Goal: Transaction & Acquisition: Obtain resource

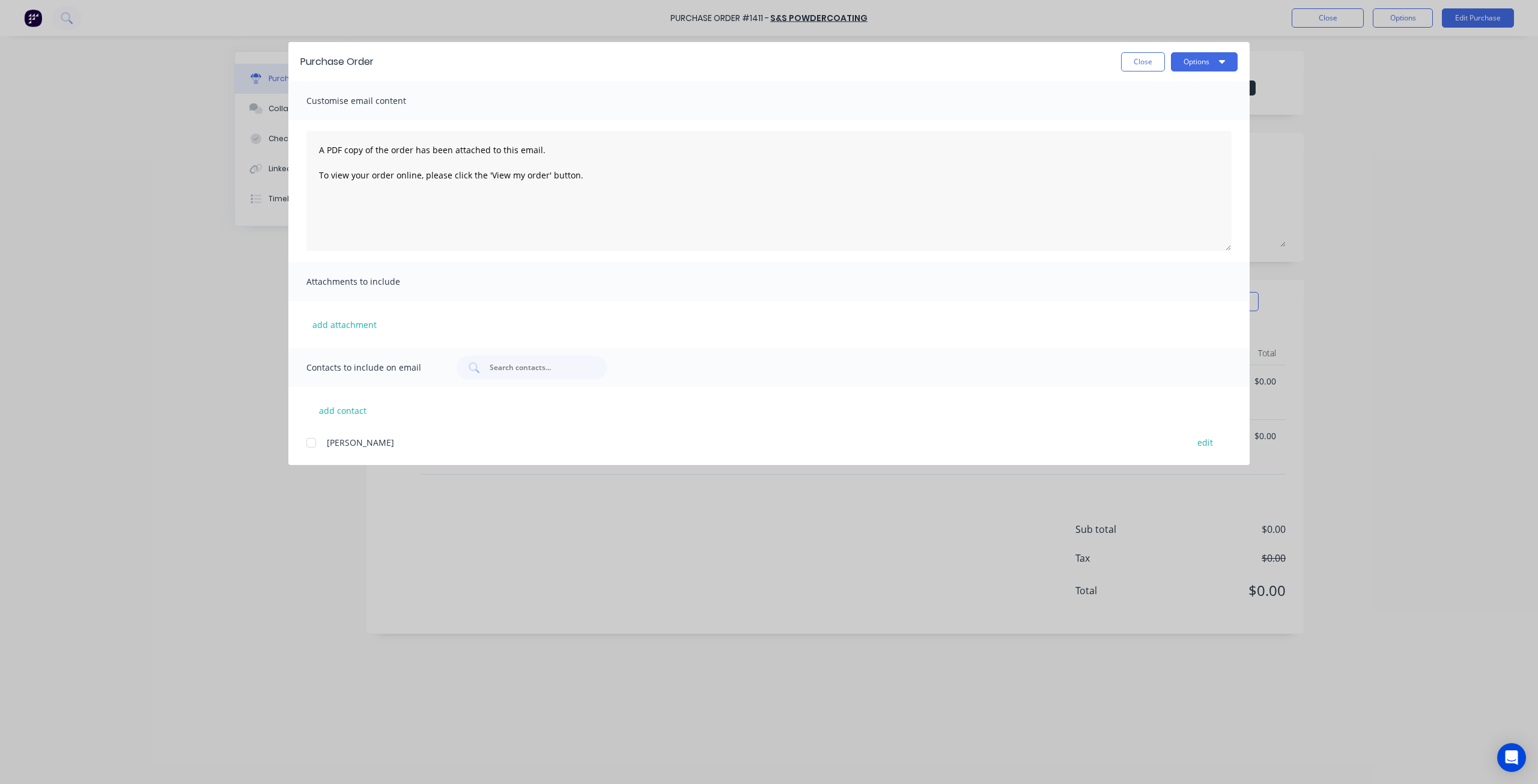
click at [1129, 58] on button "Close" at bounding box center [1143, 62] width 44 height 19
type textarea "x"
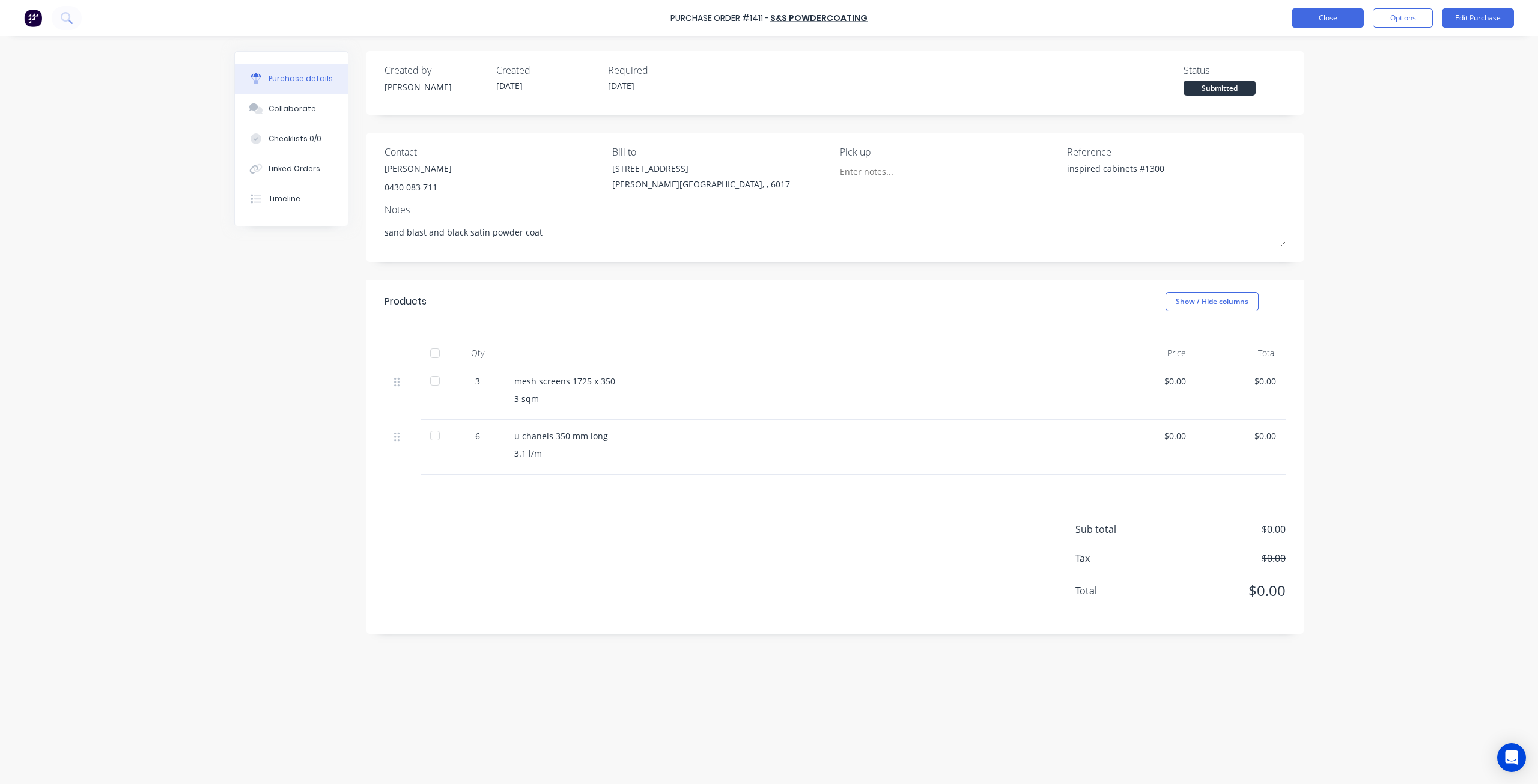
click at [1336, 12] on button "Close" at bounding box center [1328, 18] width 72 height 19
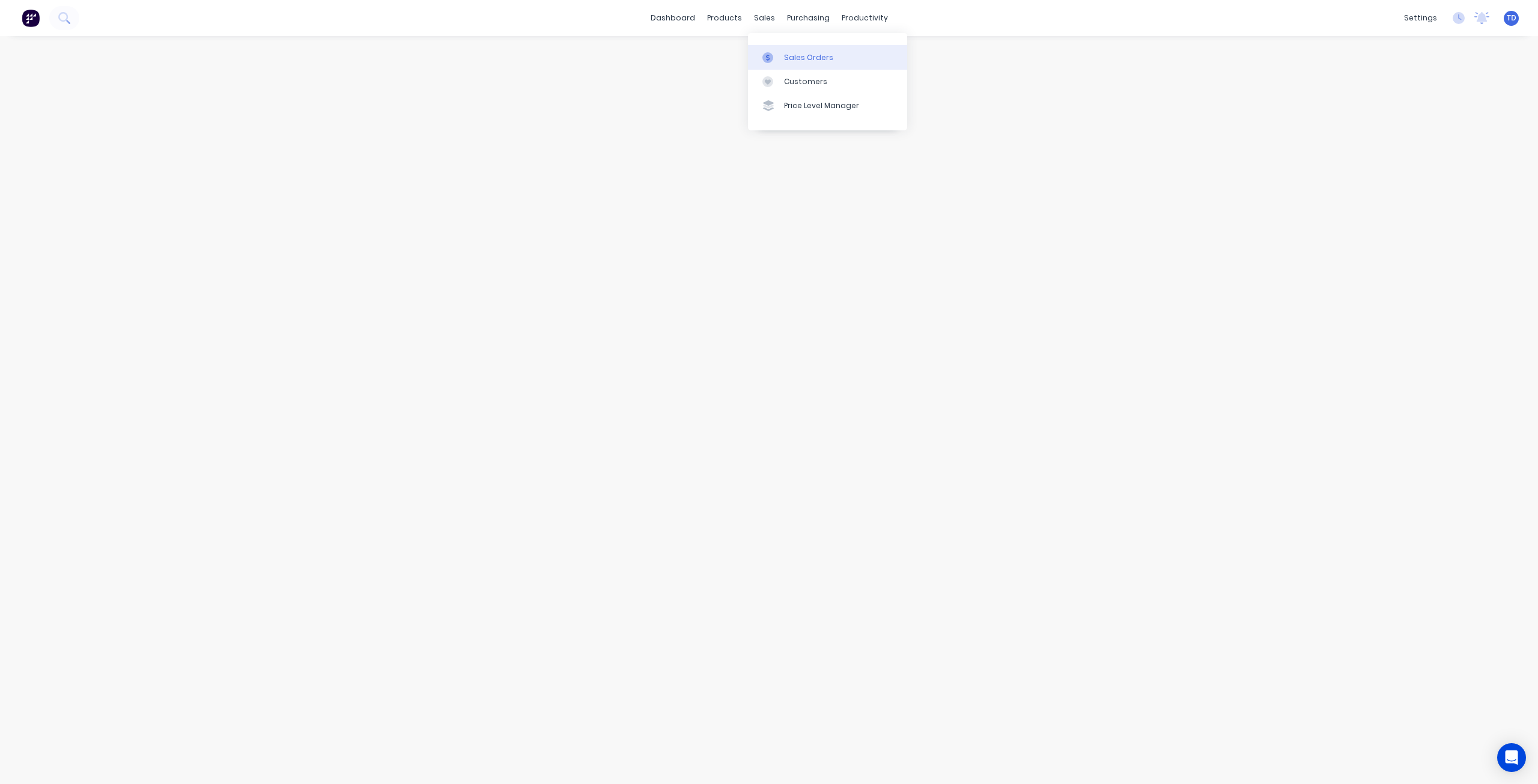
click at [771, 55] on icon at bounding box center [767, 57] width 11 height 11
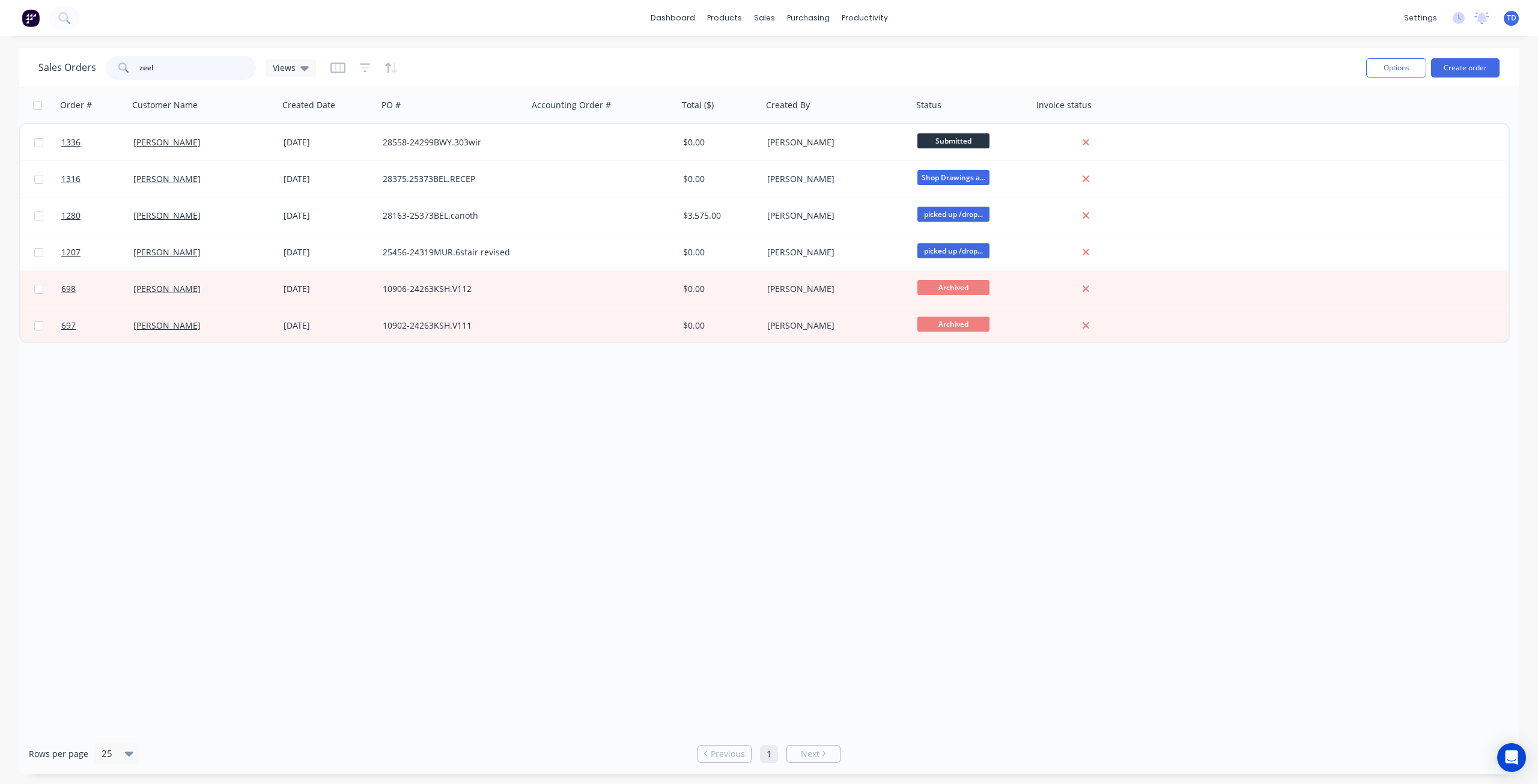
drag, startPoint x: 178, startPoint y: 77, endPoint x: 100, endPoint y: 63, distance: 79.2
click at [101, 63] on div "Sales Orders zeel Views" at bounding box center [177, 67] width 278 height 24
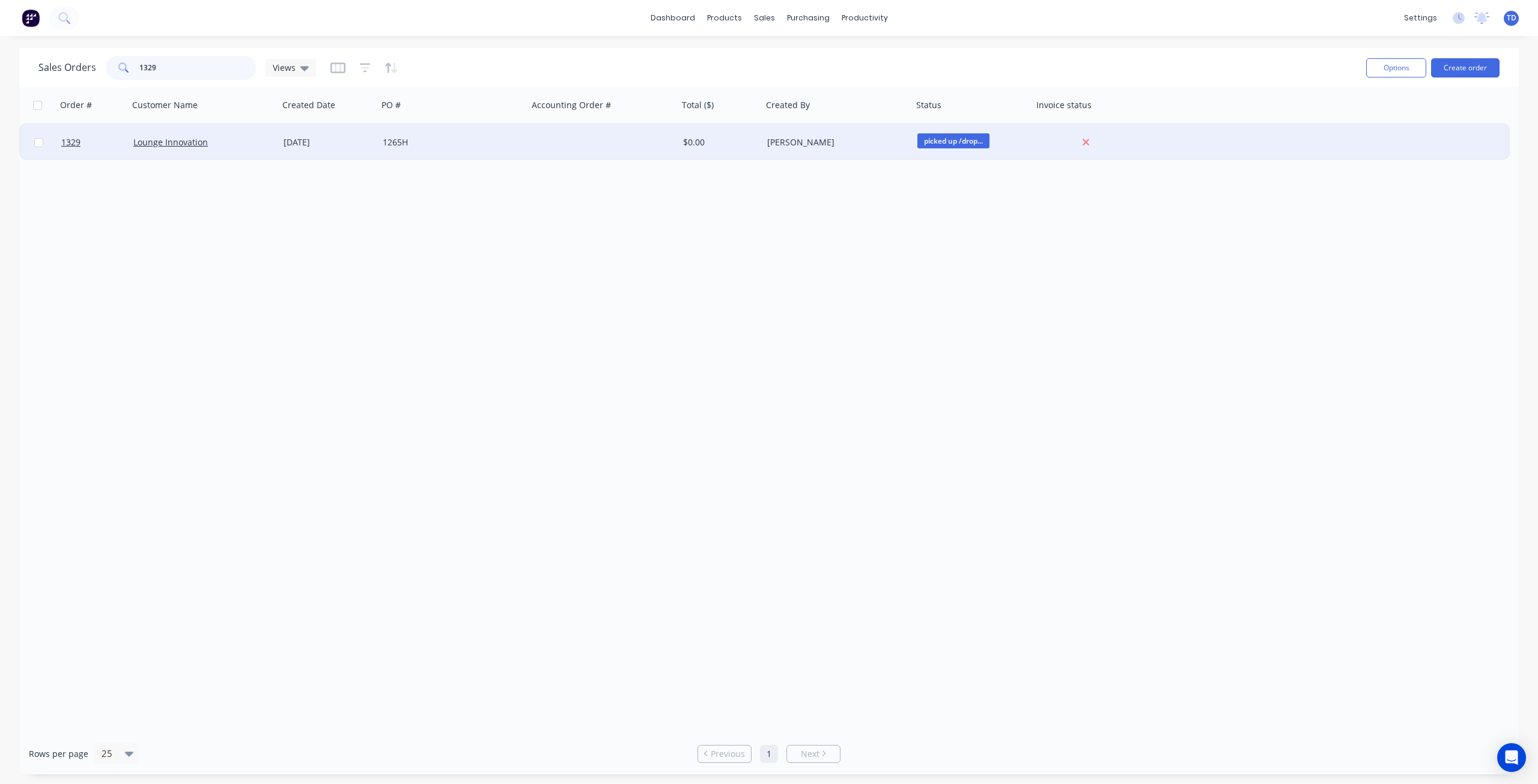
type input "1329"
click at [402, 140] on div "1265H" at bounding box center [449, 142] width 133 height 12
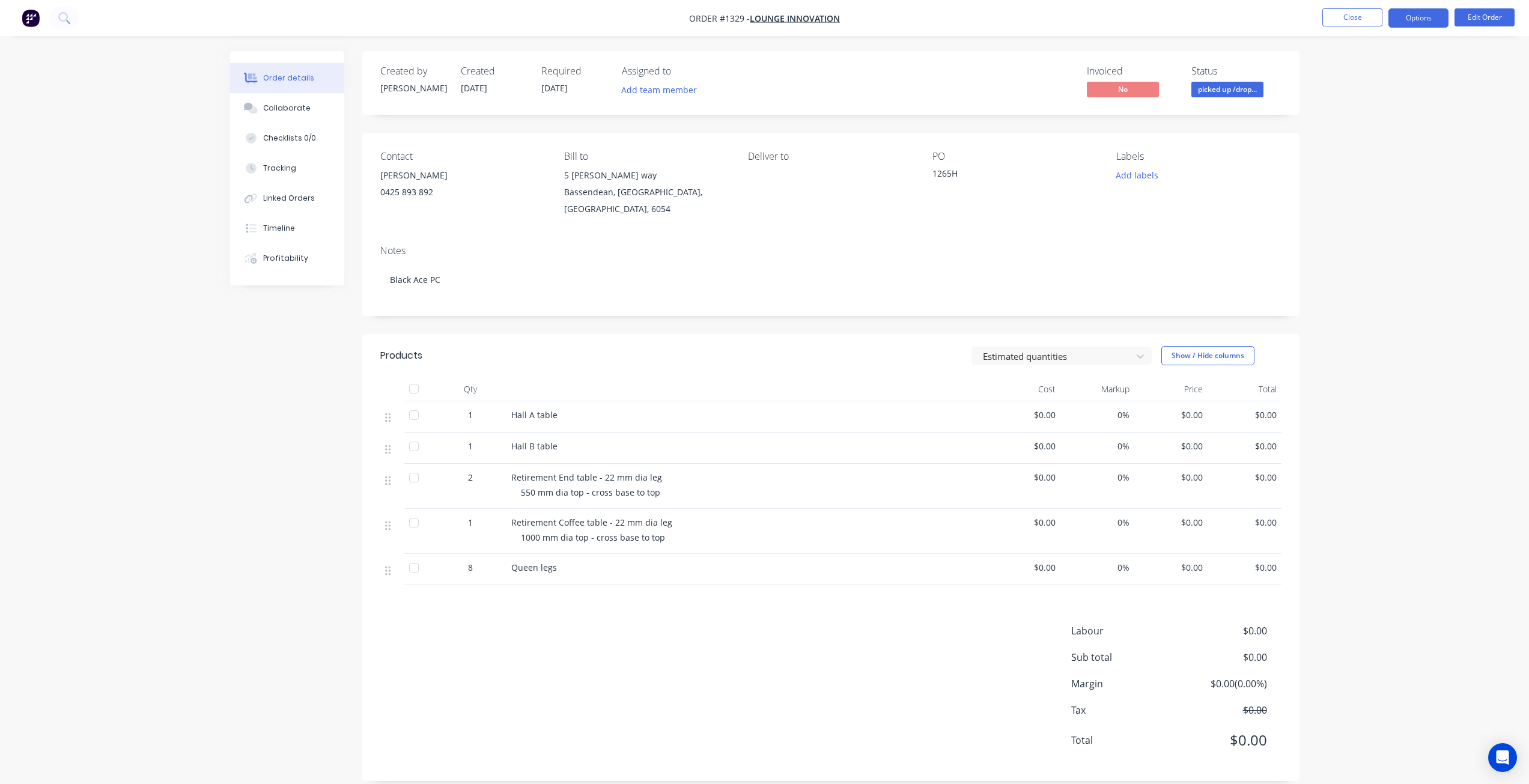
click at [1401, 22] on button "Options" at bounding box center [1418, 18] width 60 height 19
click at [1370, 168] on div "Delivery Docket" at bounding box center [1382, 169] width 110 height 17
click at [1358, 123] on div "Without pricing" at bounding box center [1382, 121] width 110 height 17
click at [1358, 20] on button "Close" at bounding box center [1353, 17] width 60 height 18
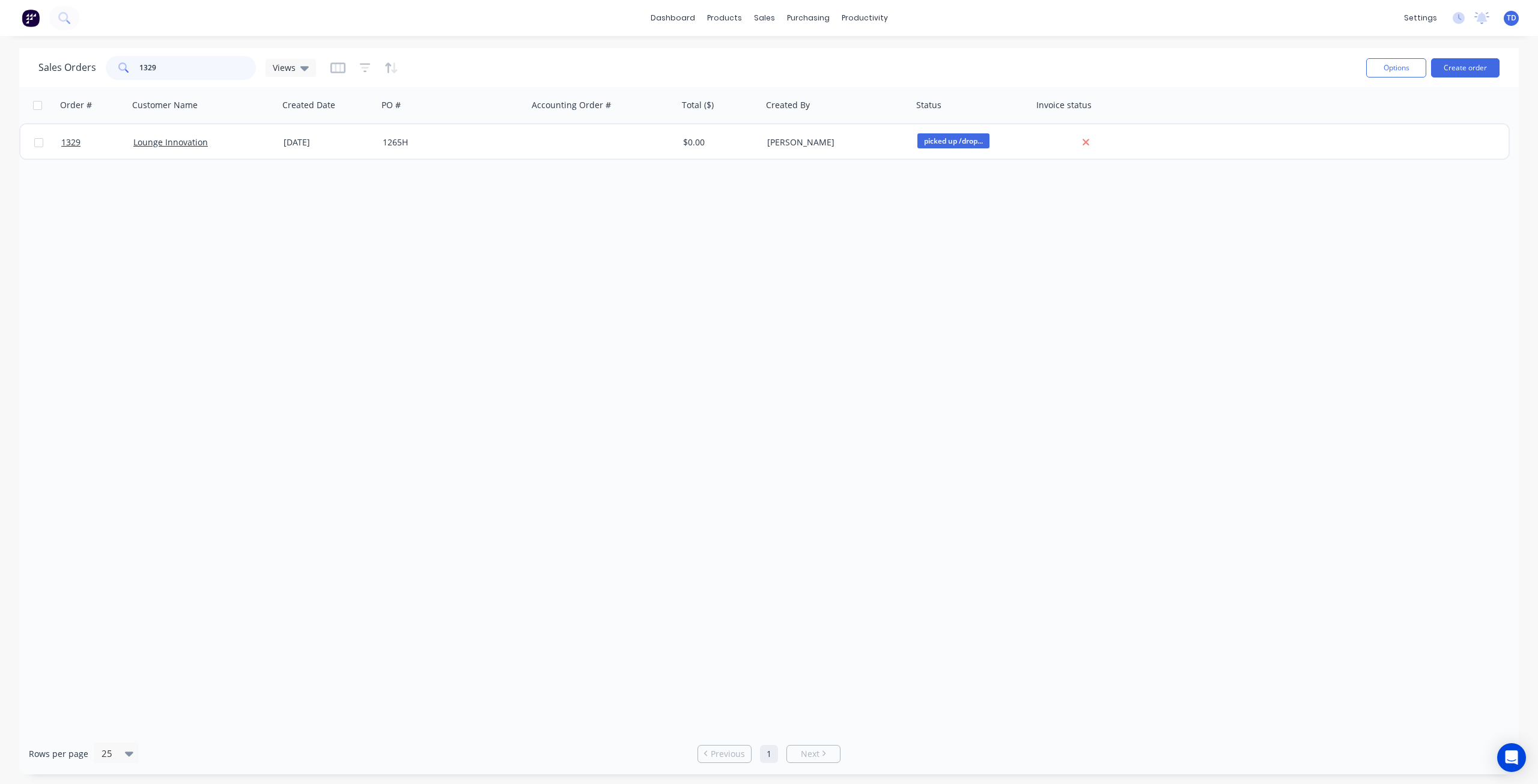
drag, startPoint x: 184, startPoint y: 65, endPoint x: 22, endPoint y: 58, distance: 162.2
click at [0, 59] on html "dashboard products sales purchasing productivity dashboard products Product Cat…" at bounding box center [769, 392] width 1538 height 784
click at [776, 80] on div at bounding box center [771, 81] width 18 height 11
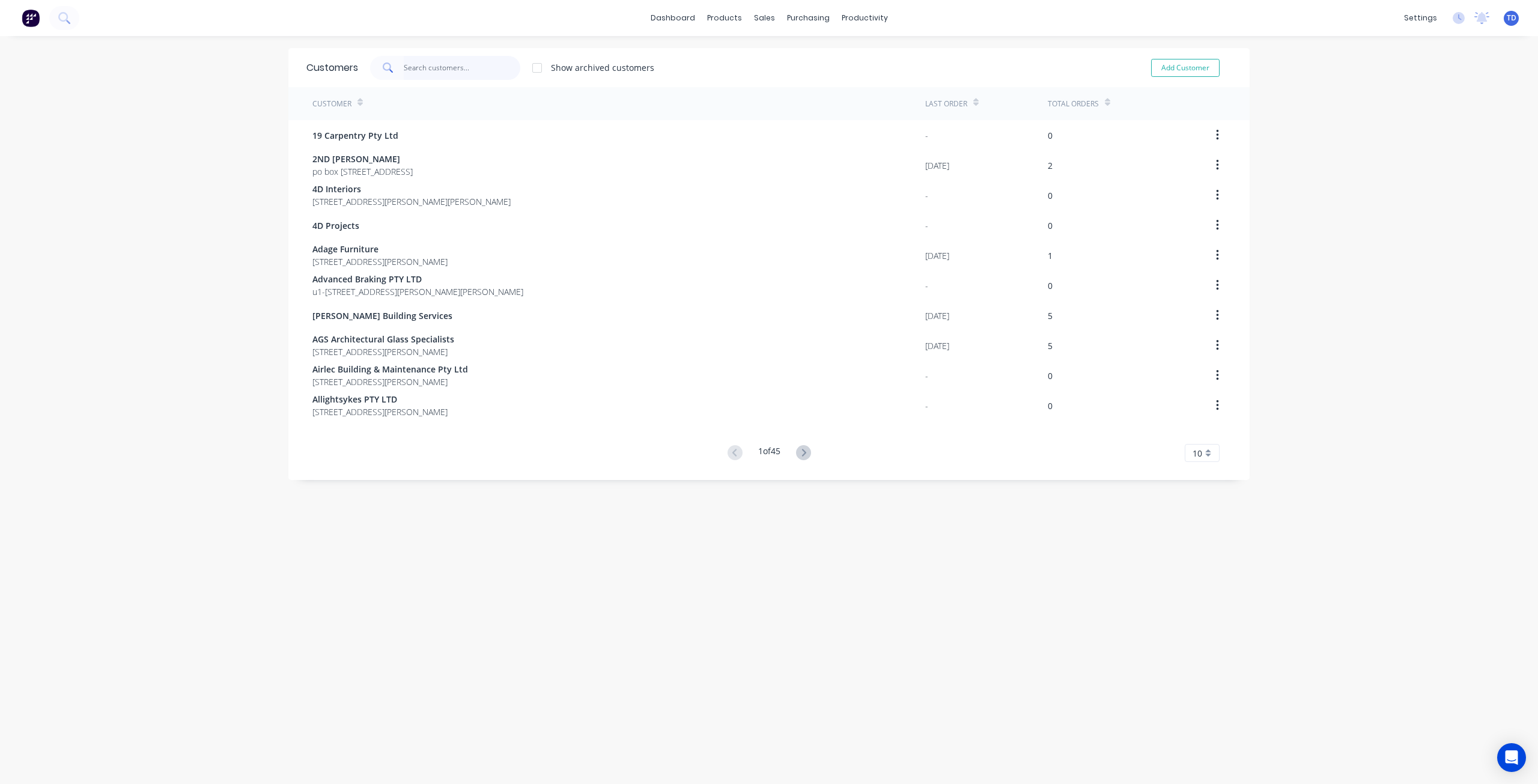
click at [465, 69] on input "text" at bounding box center [462, 67] width 117 height 24
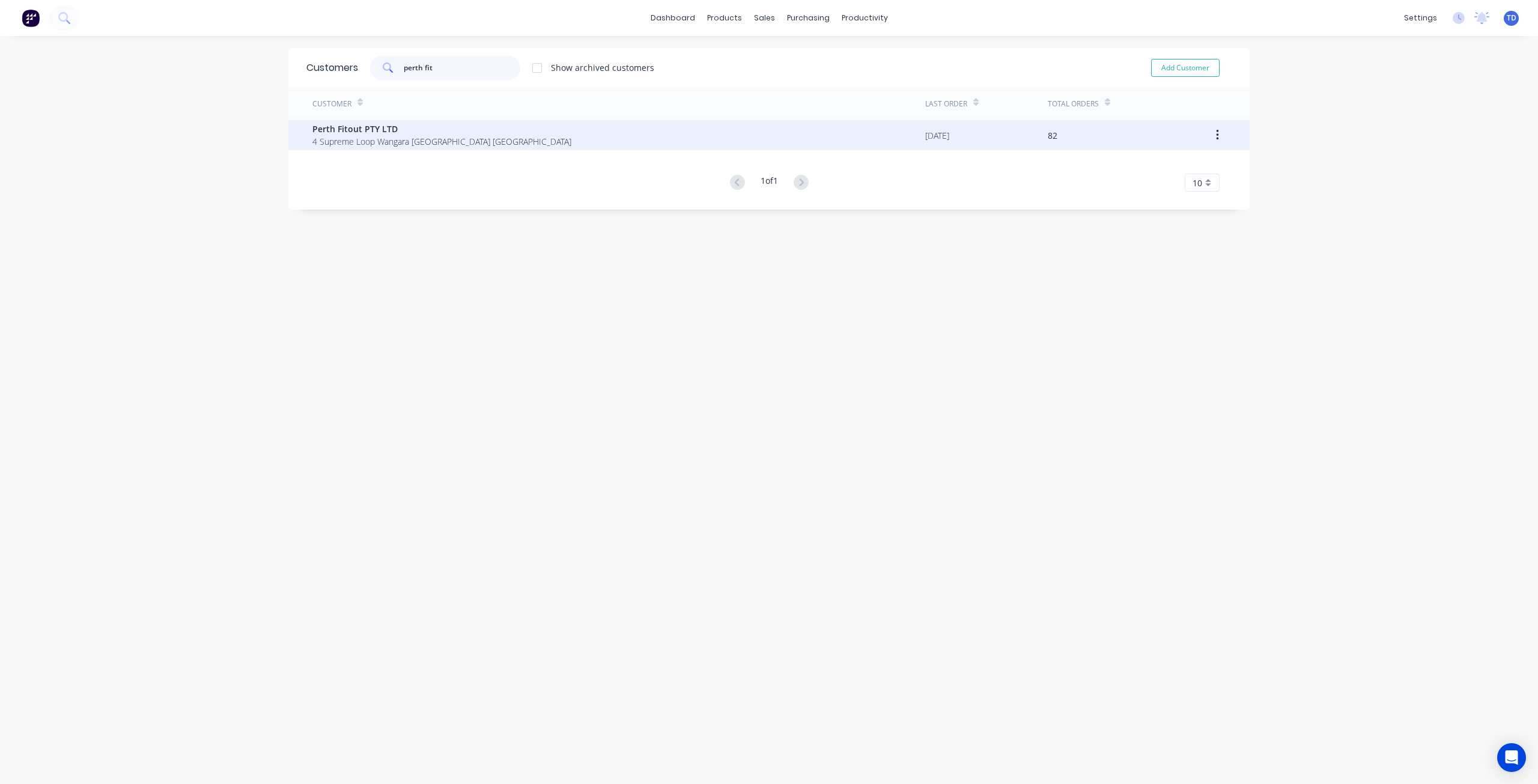
type input "perth fit"
click at [422, 147] on span "4 Supreme Loop Wangara [GEOGRAPHIC_DATA] [GEOGRAPHIC_DATA]" at bounding box center [441, 142] width 259 height 13
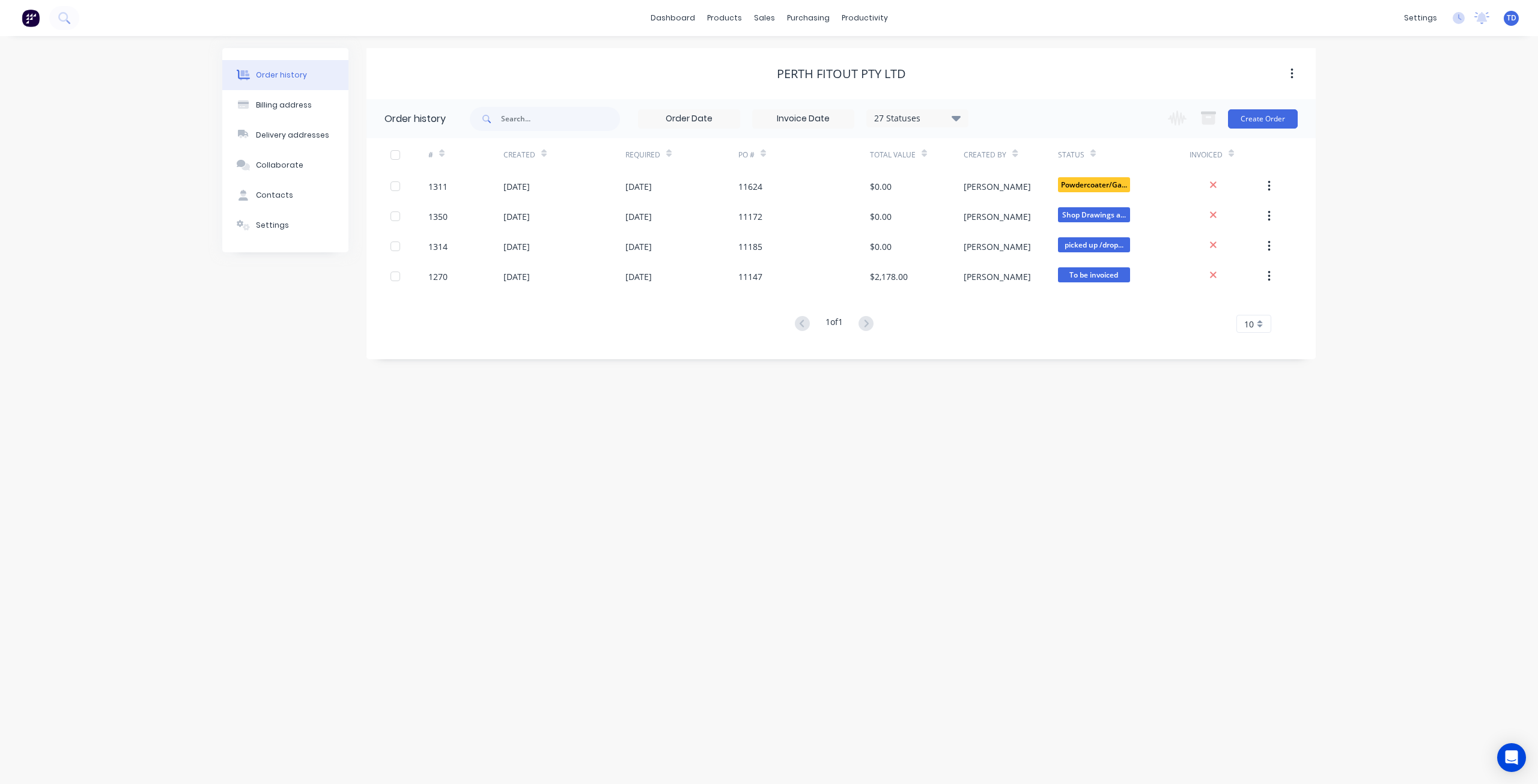
click at [957, 118] on icon at bounding box center [956, 118] width 9 height 5
click at [1016, 257] on label at bounding box center [1016, 257] width 0 height 0
click at [1016, 262] on input "checkbox" at bounding box center [1021, 262] width 10 height 12
checkbox input "true"
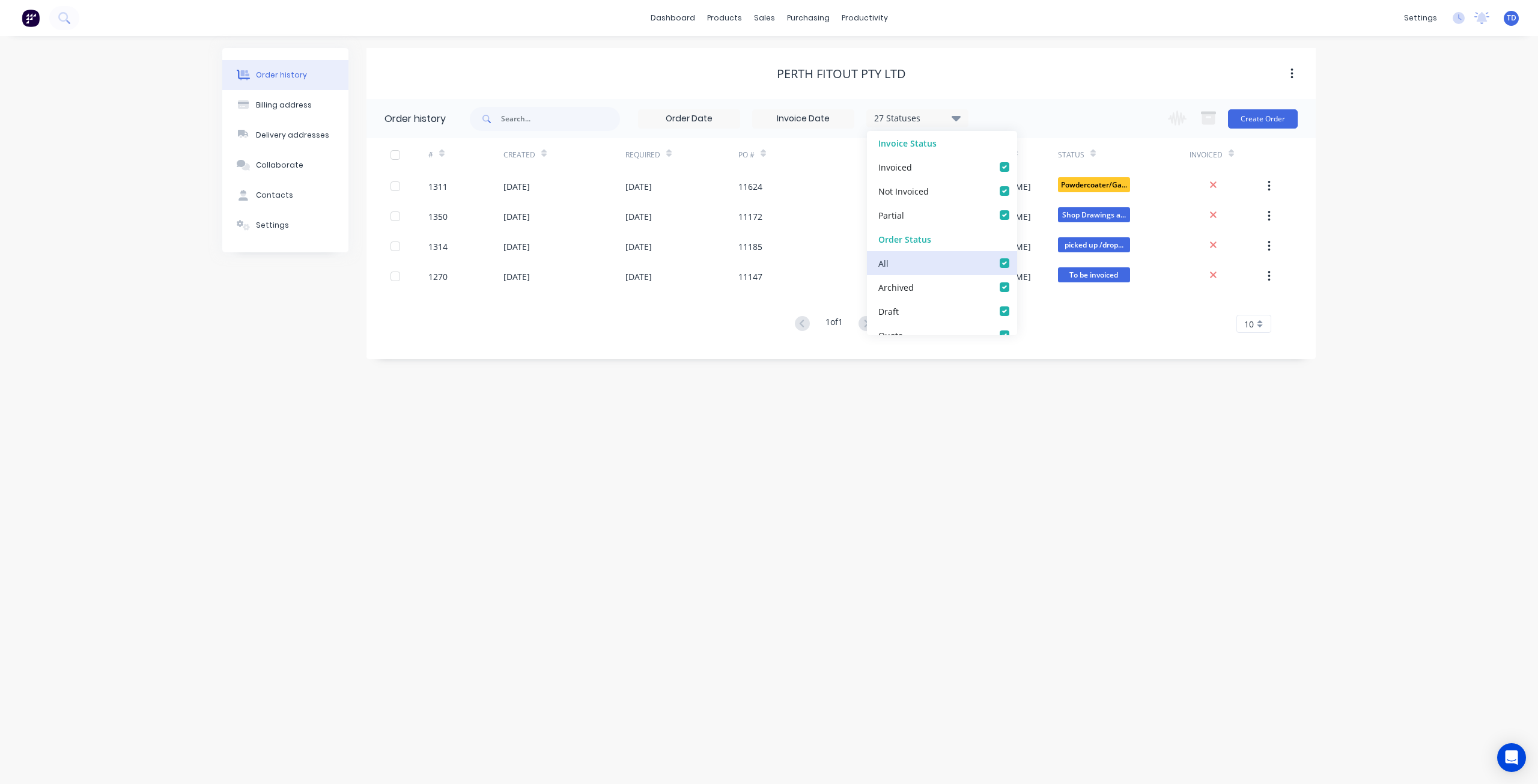
checkbox input "true"
click at [720, 341] on div "# Created Required PO # Total Value Created By Status Invoiced 1311 [DATE] [DAT…" at bounding box center [833, 243] width 935 height 209
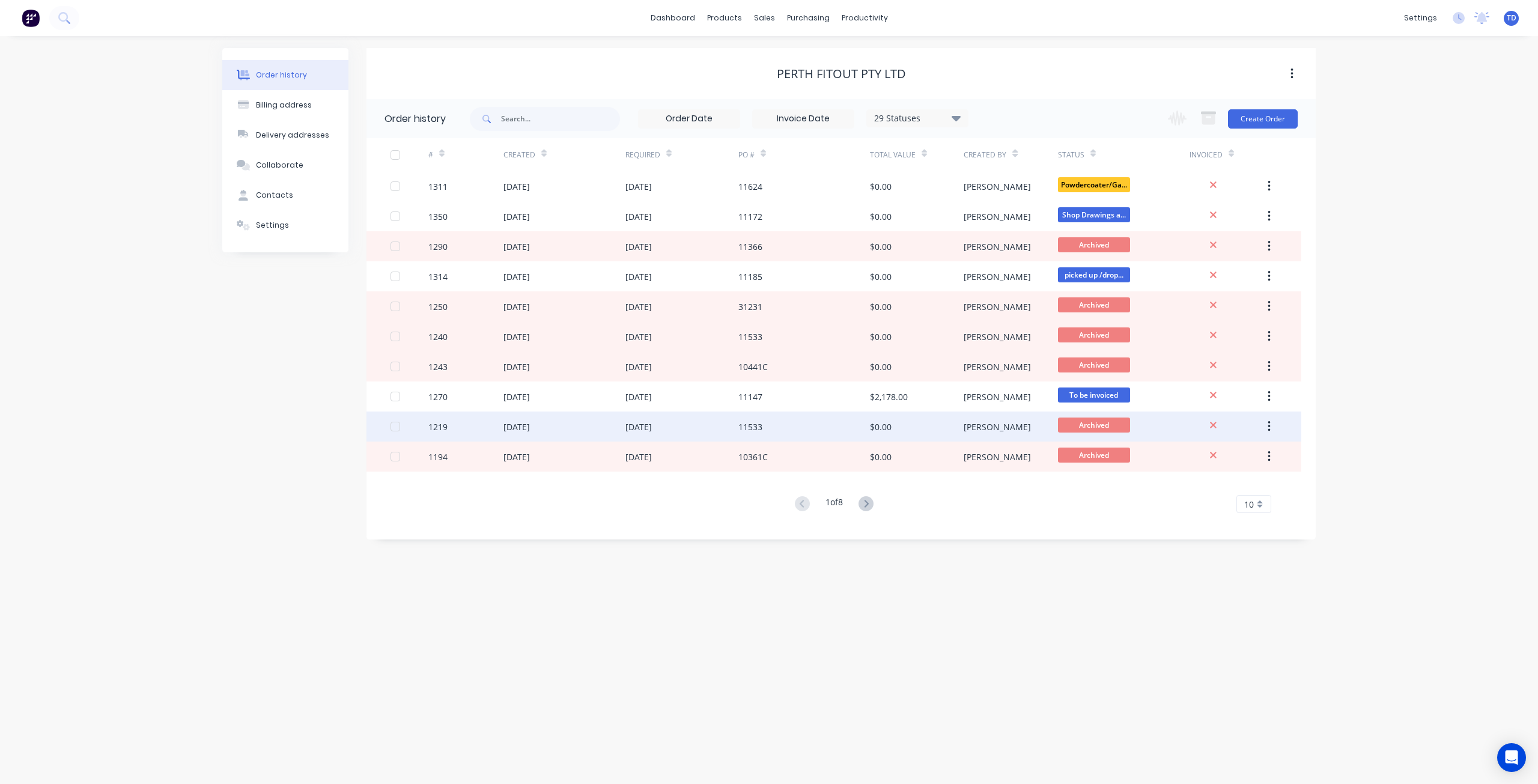
click at [652, 427] on div "[DATE]" at bounding box center [638, 427] width 26 height 13
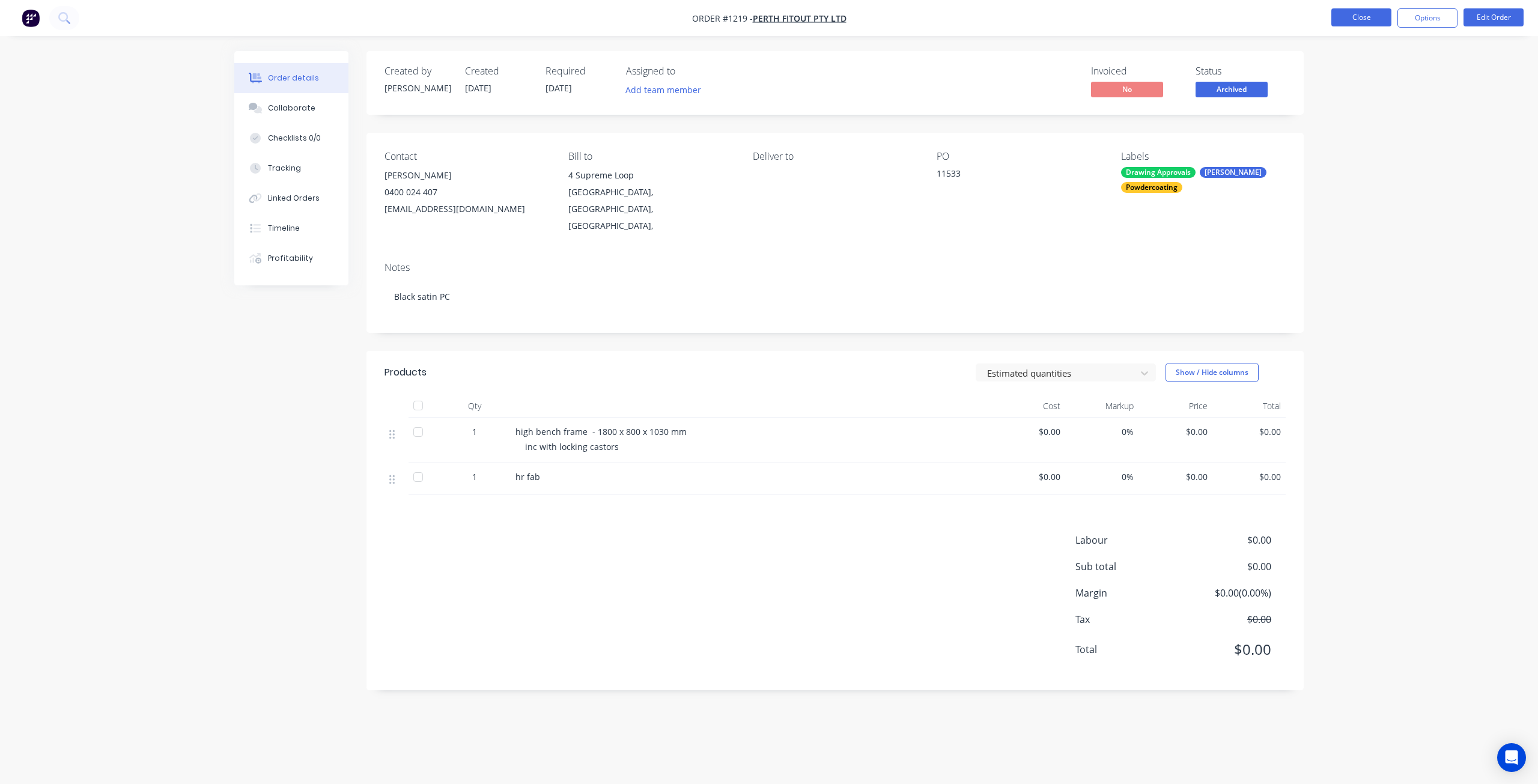
click at [1370, 17] on button "Close" at bounding box center [1362, 17] width 60 height 18
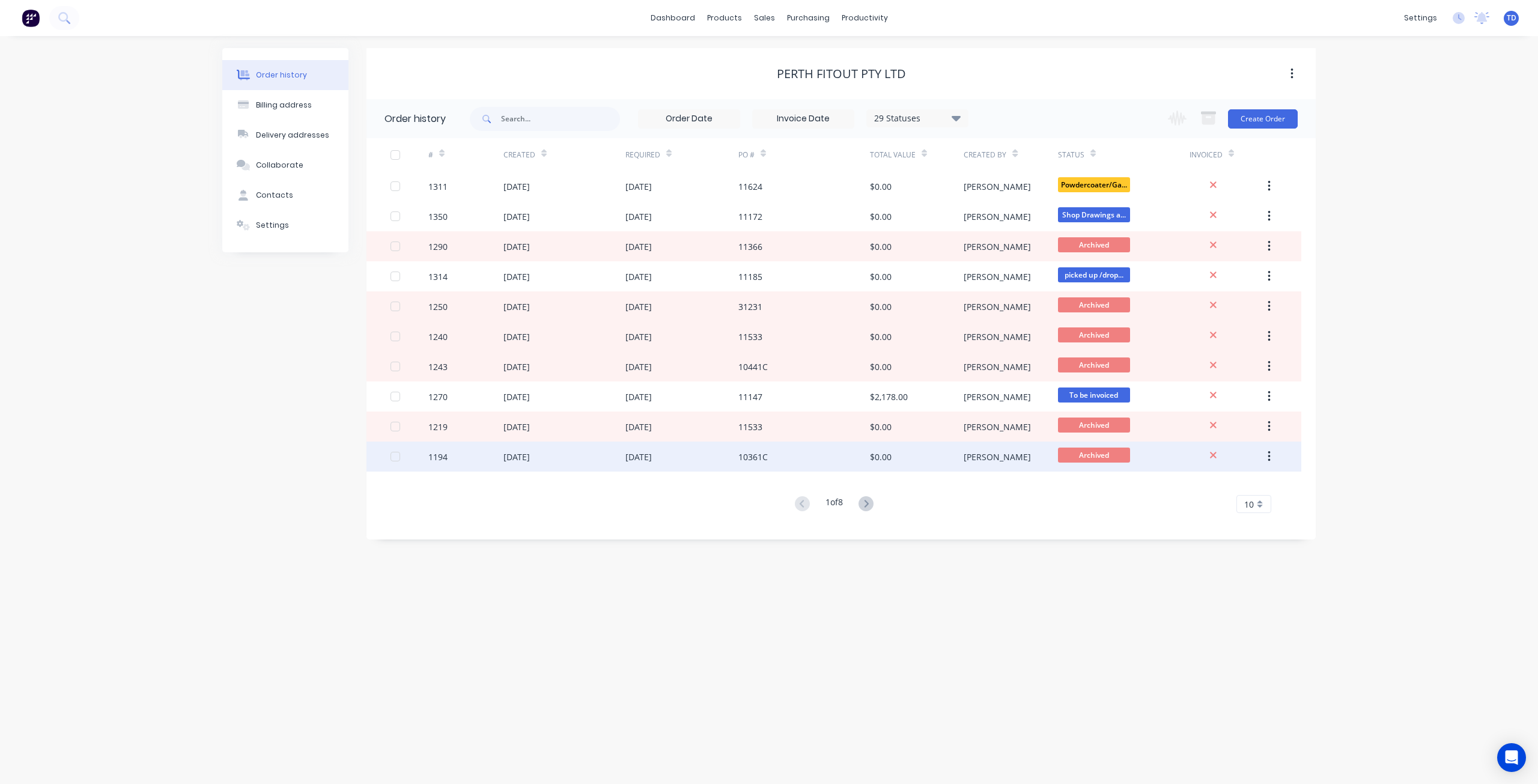
click at [710, 457] on div "[DATE]" at bounding box center [682, 456] width 113 height 30
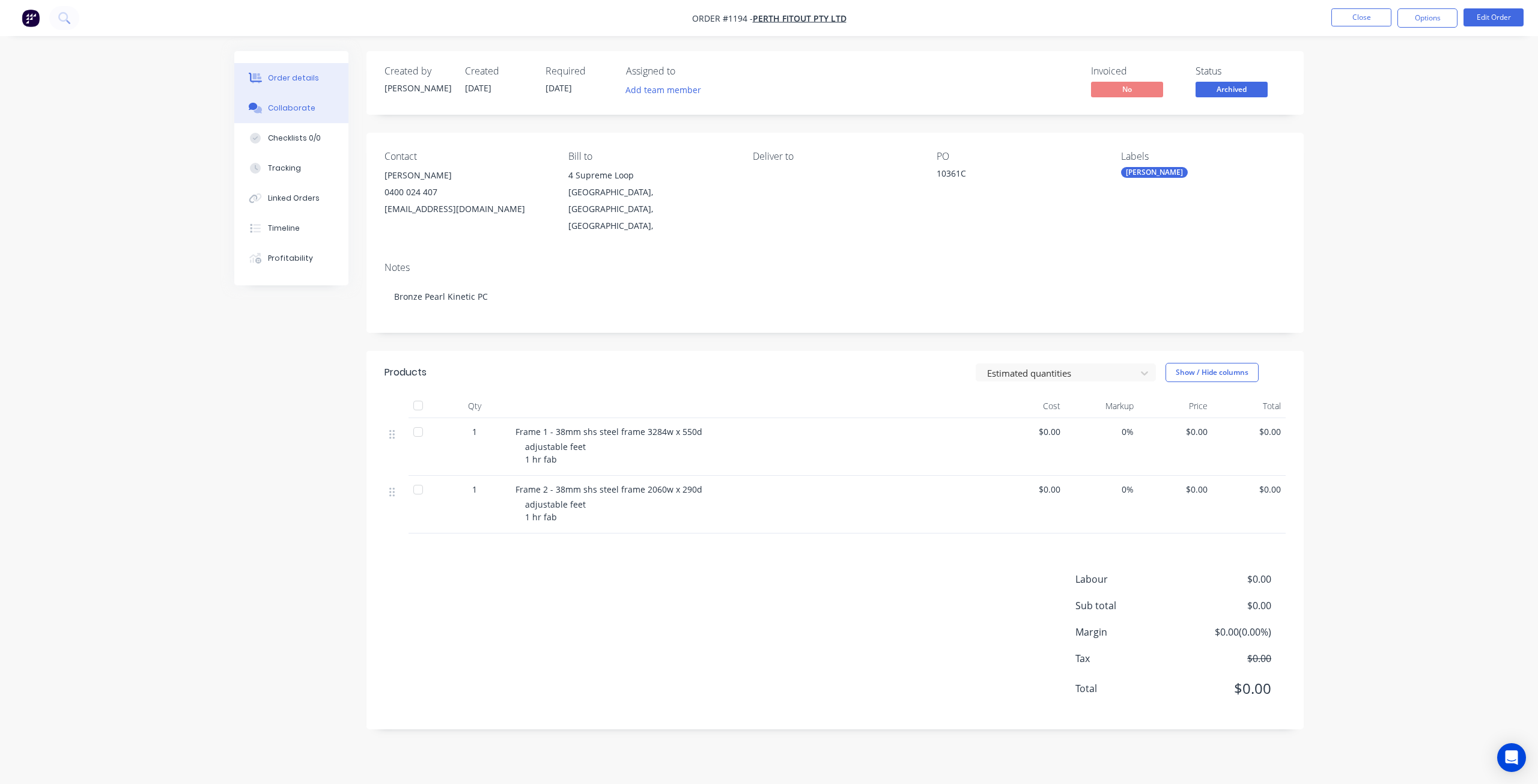
click at [291, 108] on div "Collaborate" at bounding box center [292, 108] width 47 height 11
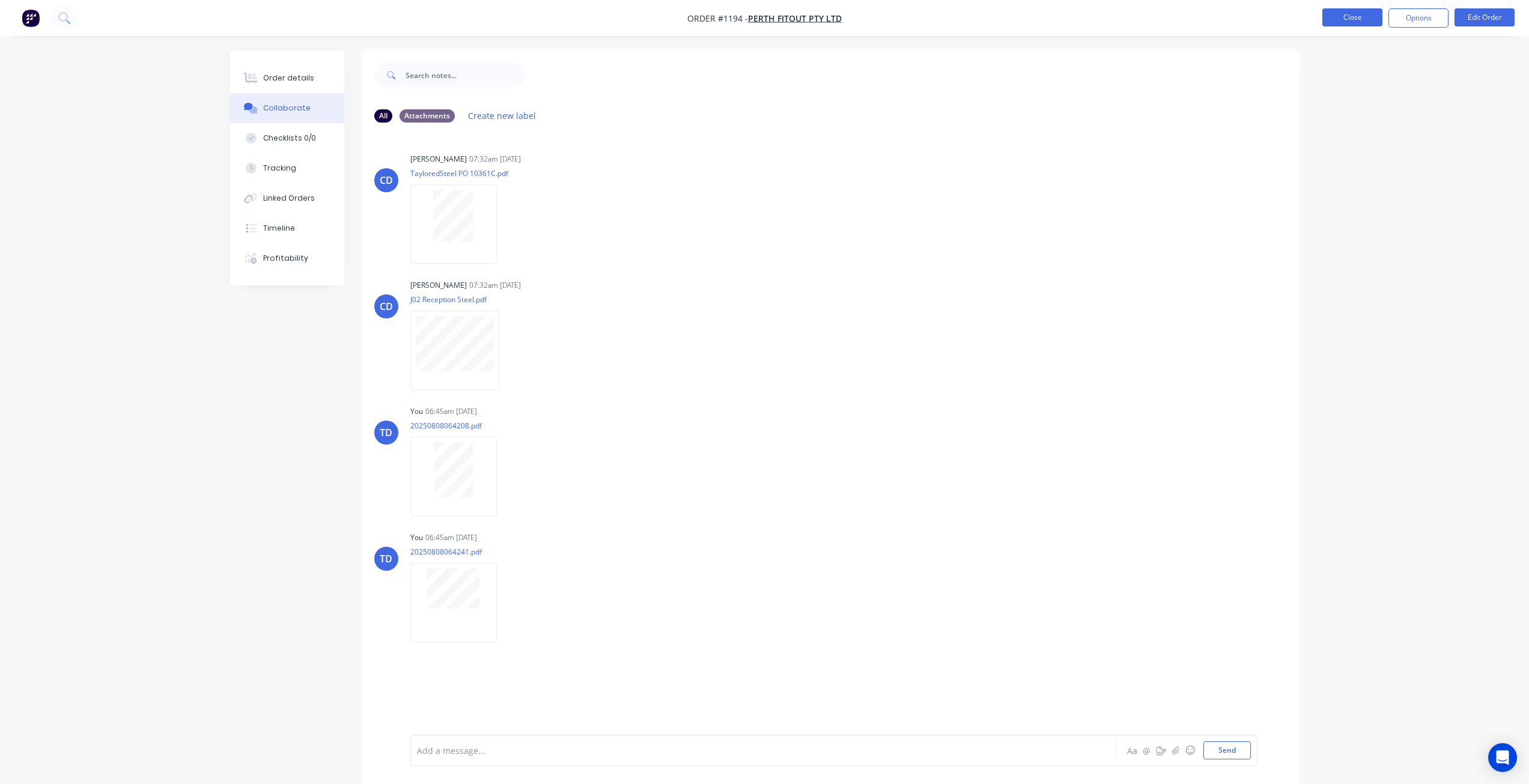
click at [1351, 26] on button "Close" at bounding box center [1353, 17] width 60 height 18
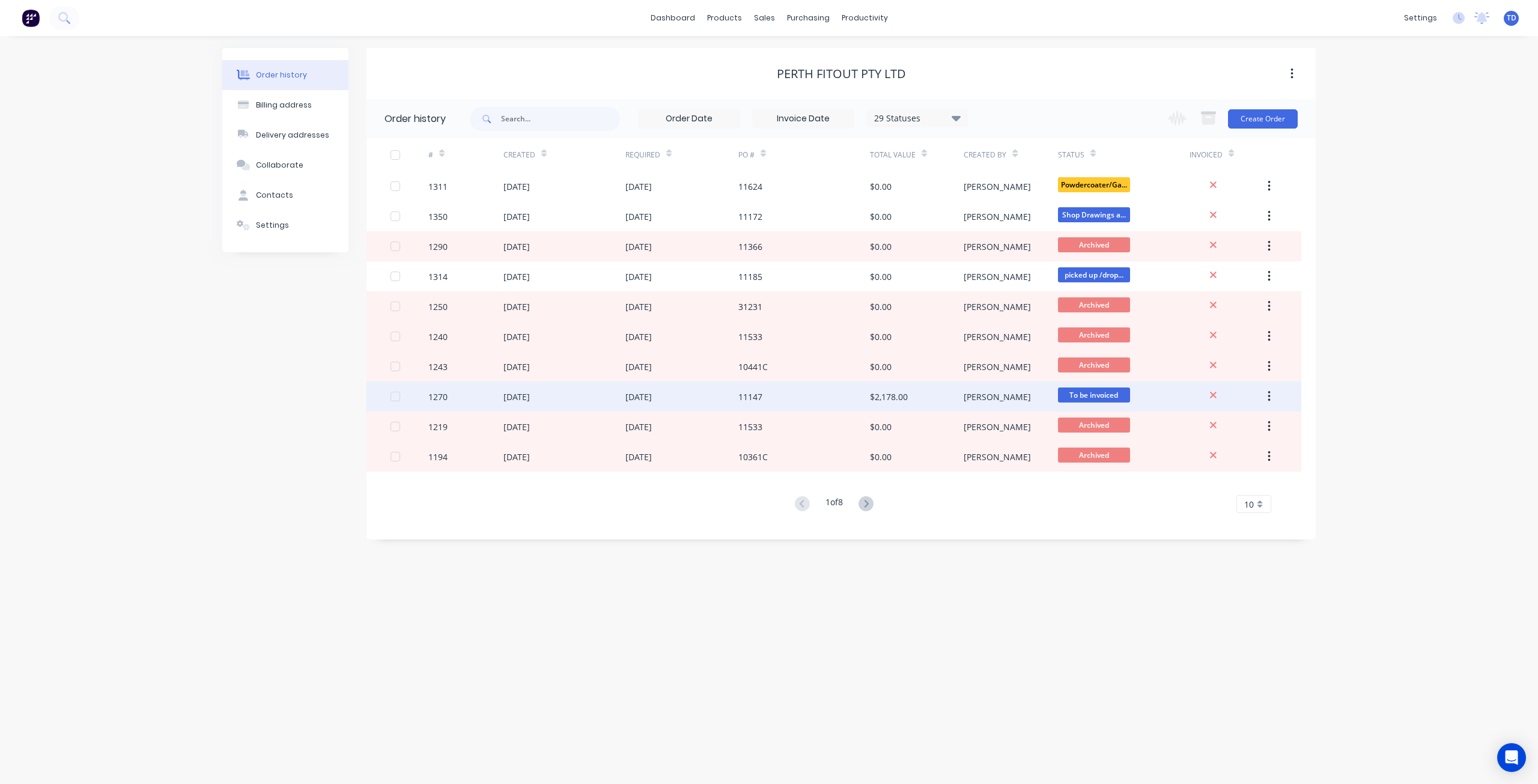
click at [652, 394] on div "[DATE]" at bounding box center [638, 397] width 26 height 13
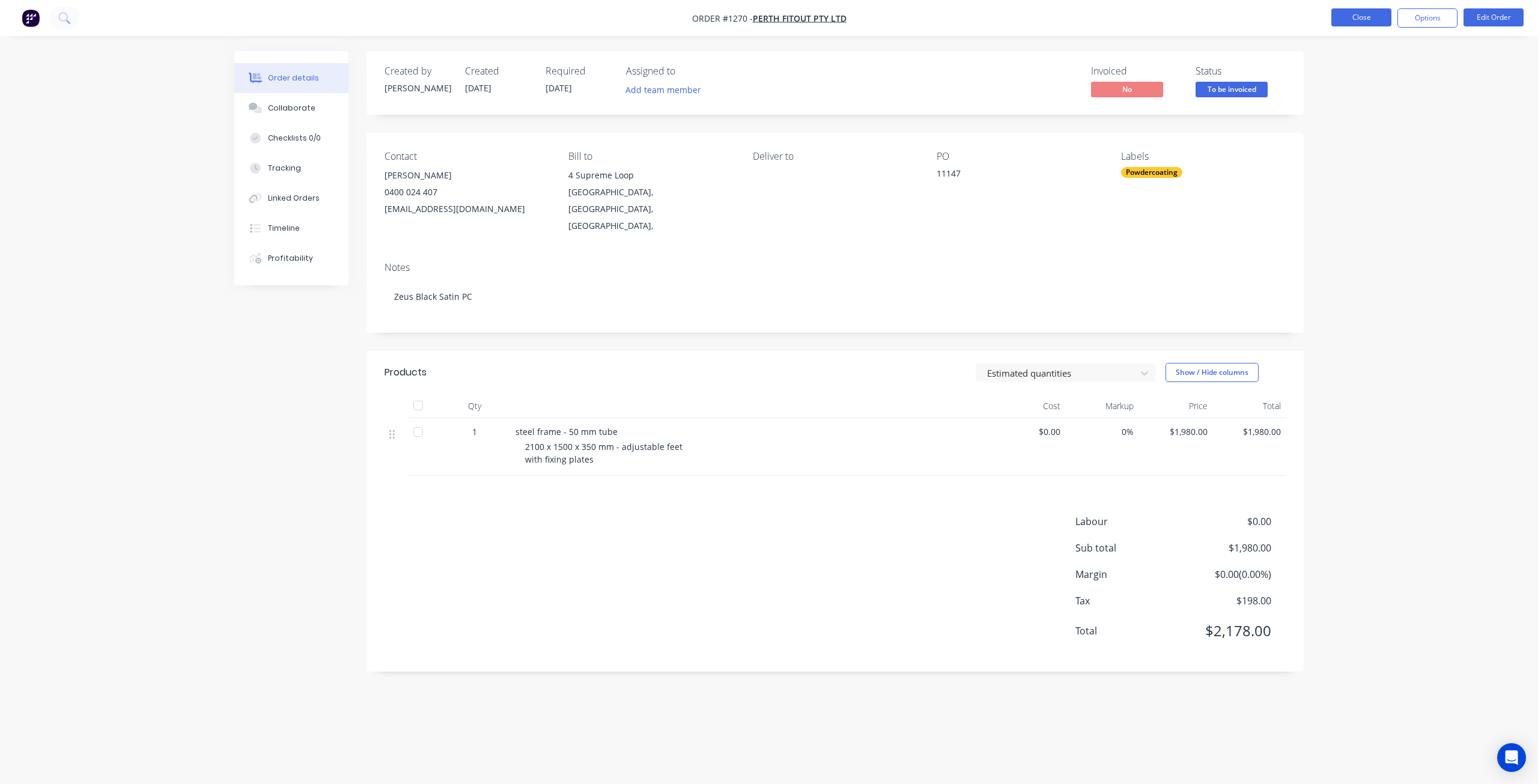
click at [1369, 16] on button "Close" at bounding box center [1362, 17] width 60 height 18
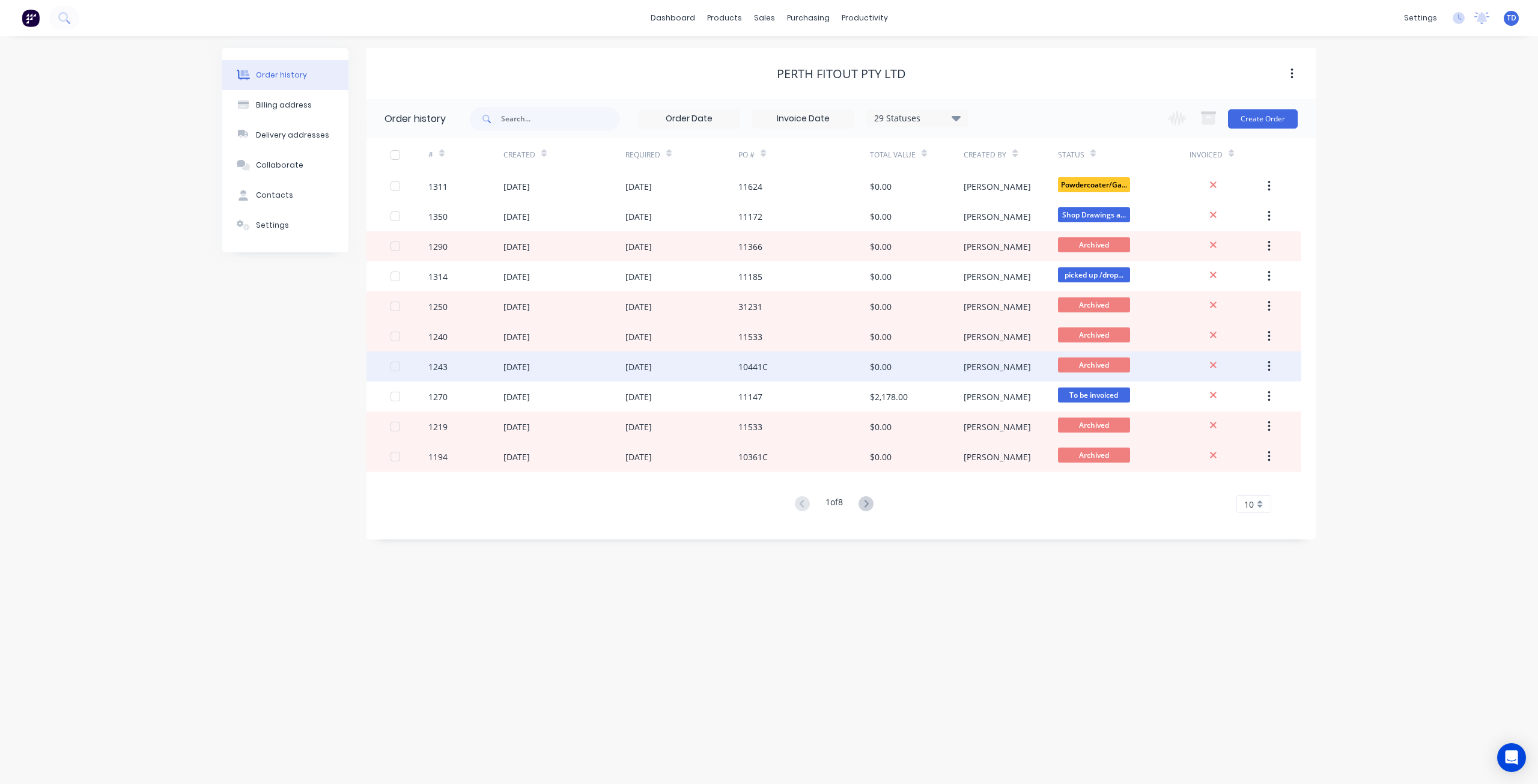
click at [608, 371] on div "[DATE]" at bounding box center [565, 366] width 122 height 30
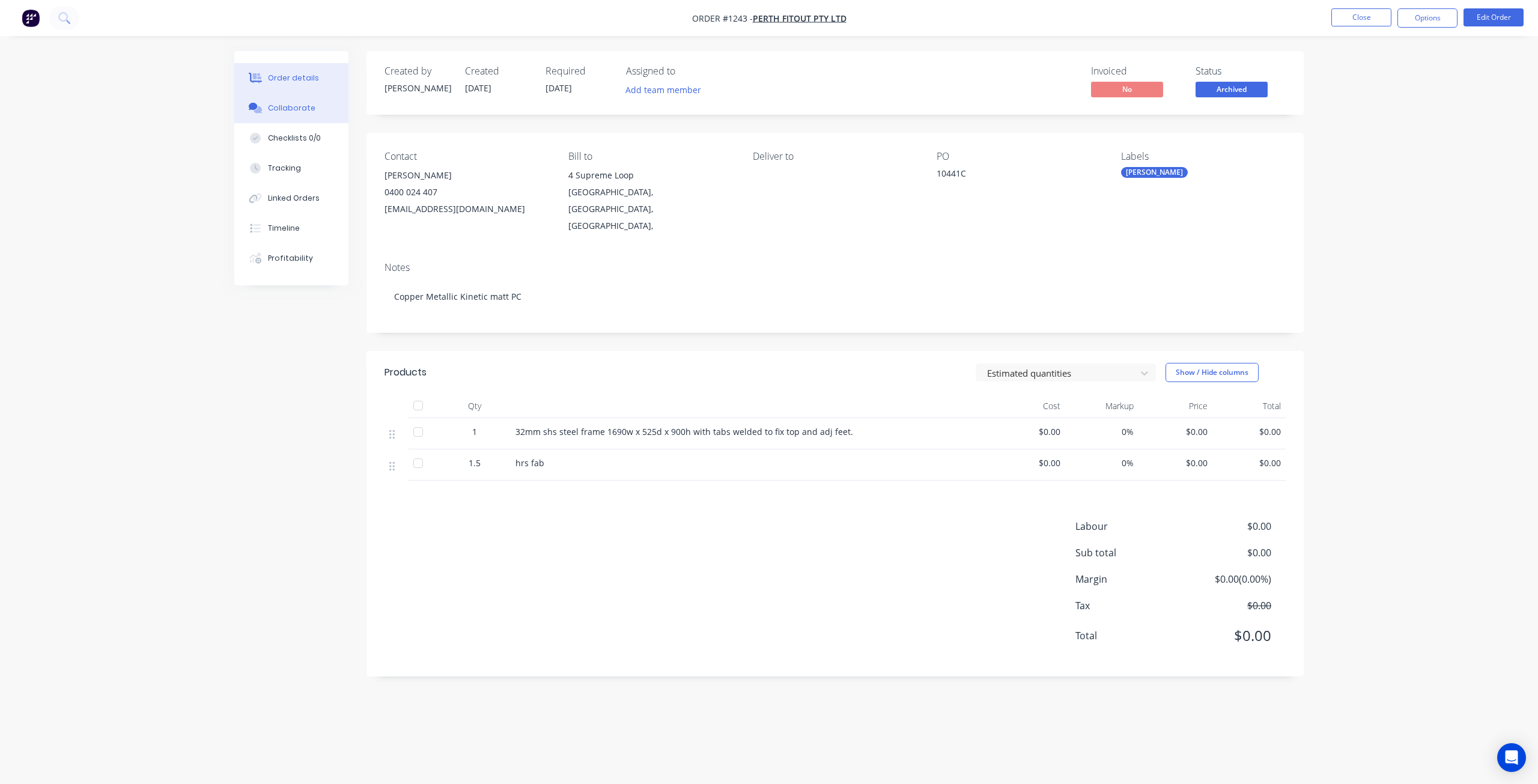
click at [290, 107] on div "Collaborate" at bounding box center [292, 108] width 47 height 11
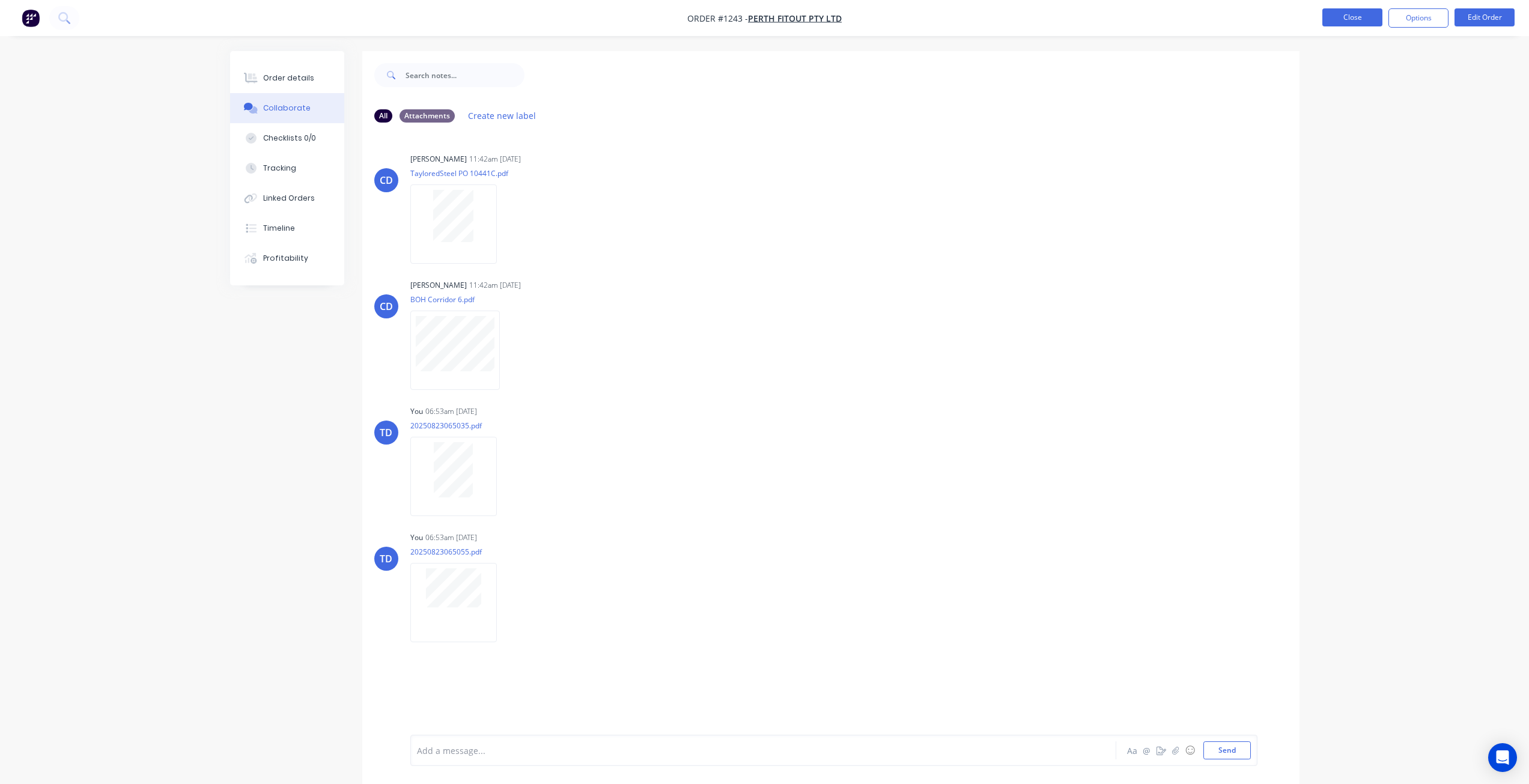
click at [1322, 26] on ul "Close Options Edit Order" at bounding box center [1418, 18] width 221 height 19
click at [1335, 26] on button "Close" at bounding box center [1353, 17] width 60 height 18
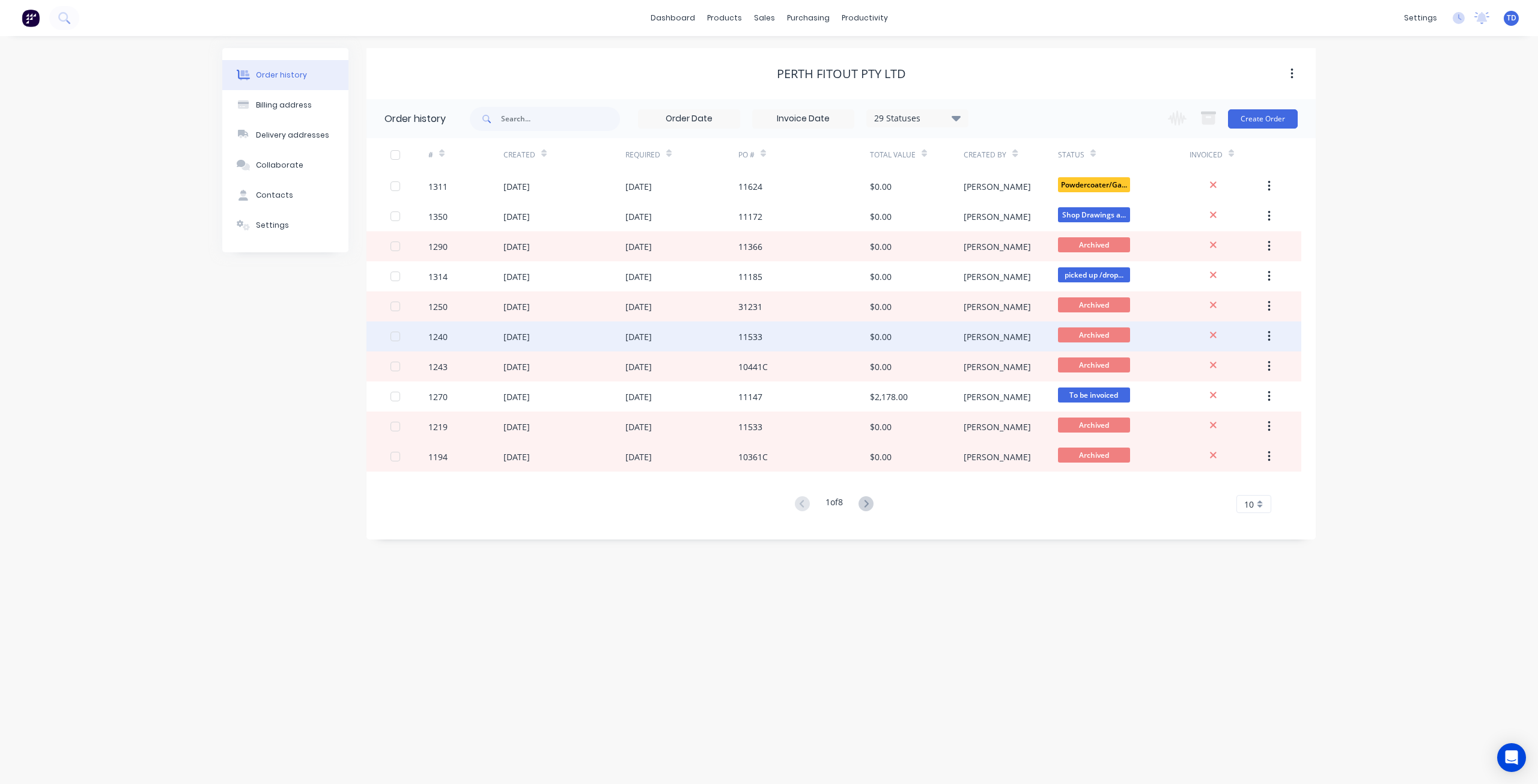
click at [504, 342] on div "[DATE]" at bounding box center [517, 337] width 26 height 13
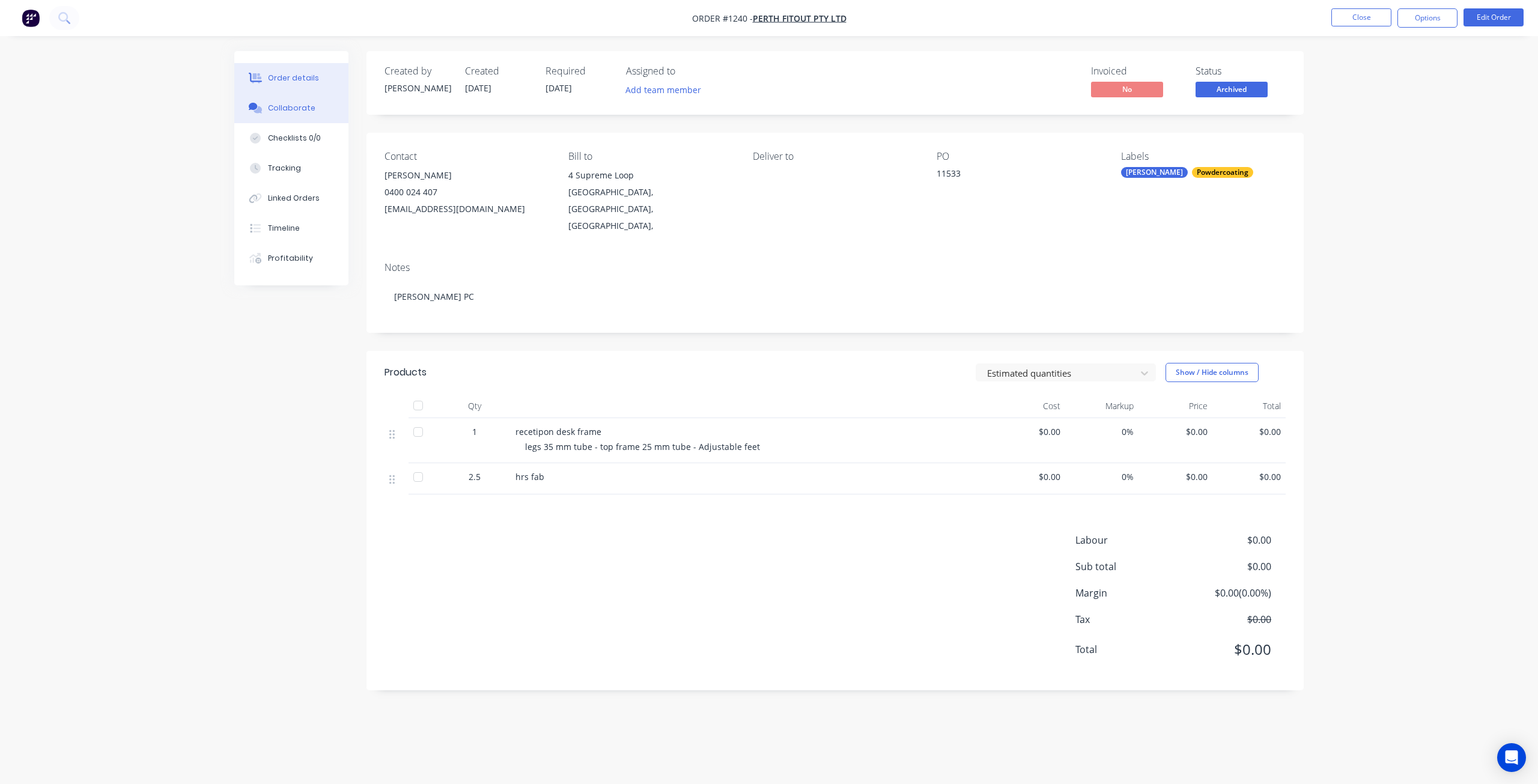
click at [282, 105] on div "Collaborate" at bounding box center [292, 108] width 47 height 11
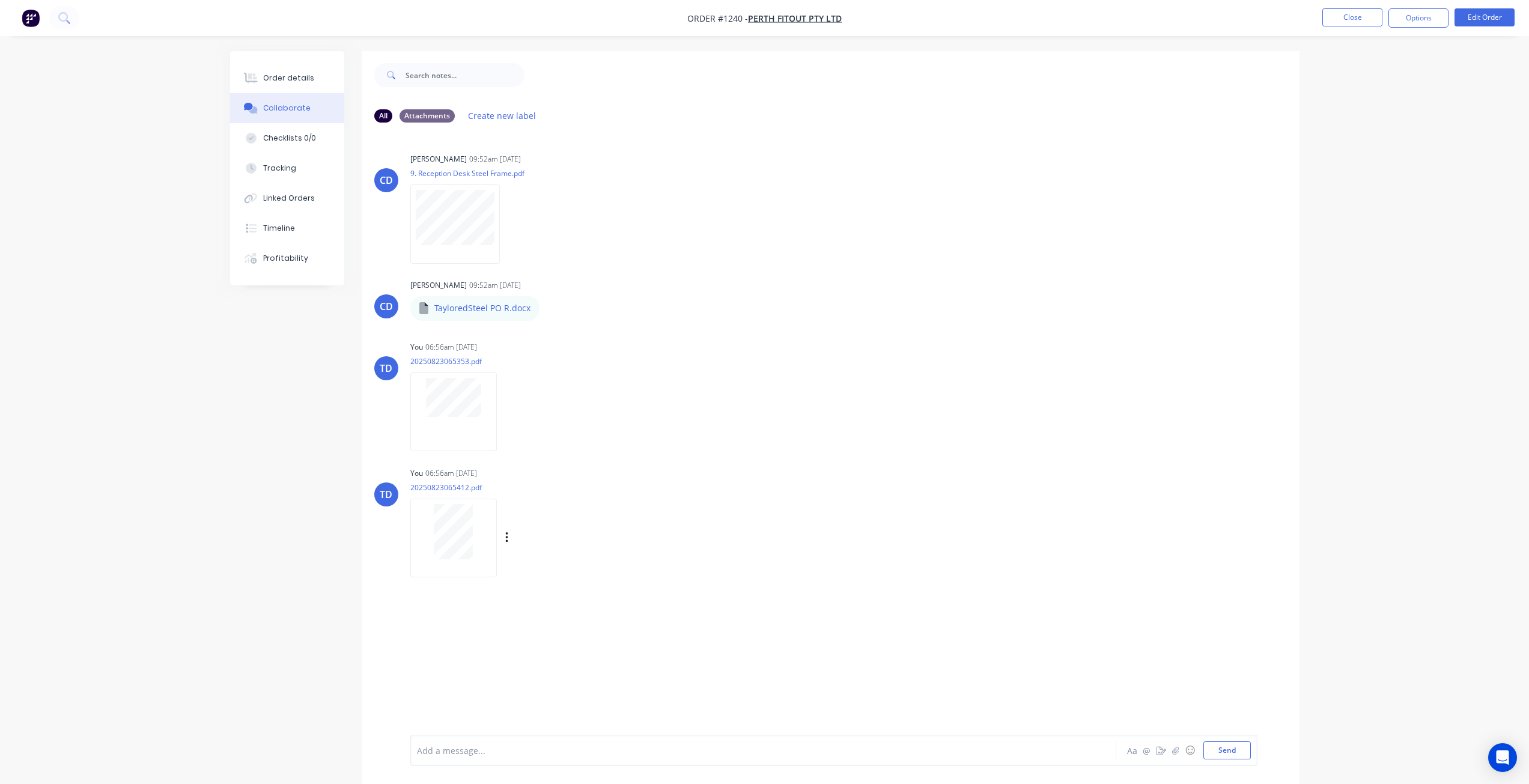
click at [477, 536] on div at bounding box center [454, 531] width 76 height 55
click at [278, 228] on div "Timeline" at bounding box center [279, 228] width 32 height 11
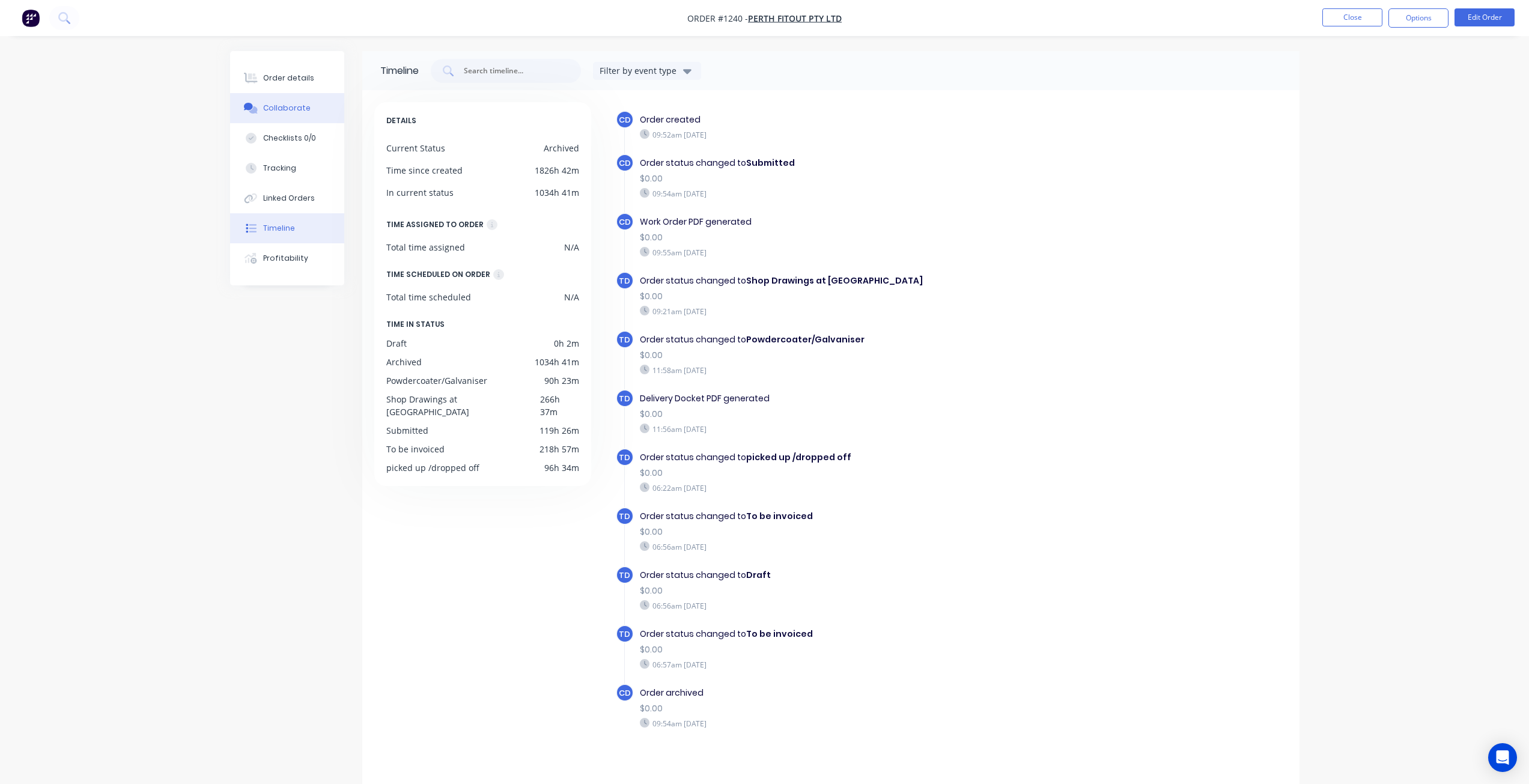
click at [289, 108] on div "Collaborate" at bounding box center [287, 108] width 47 height 11
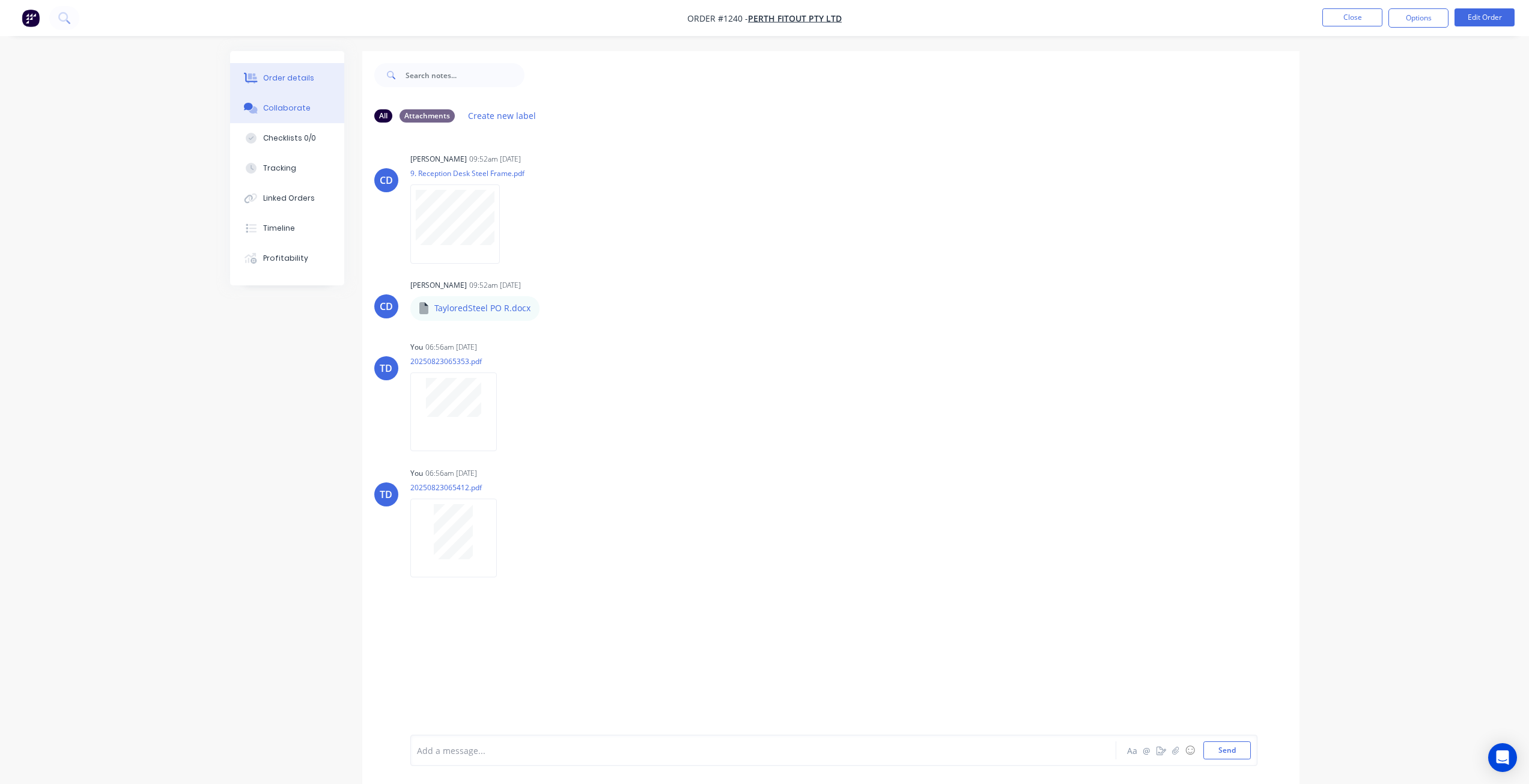
click at [306, 74] on div "Order details" at bounding box center [289, 78] width 51 height 11
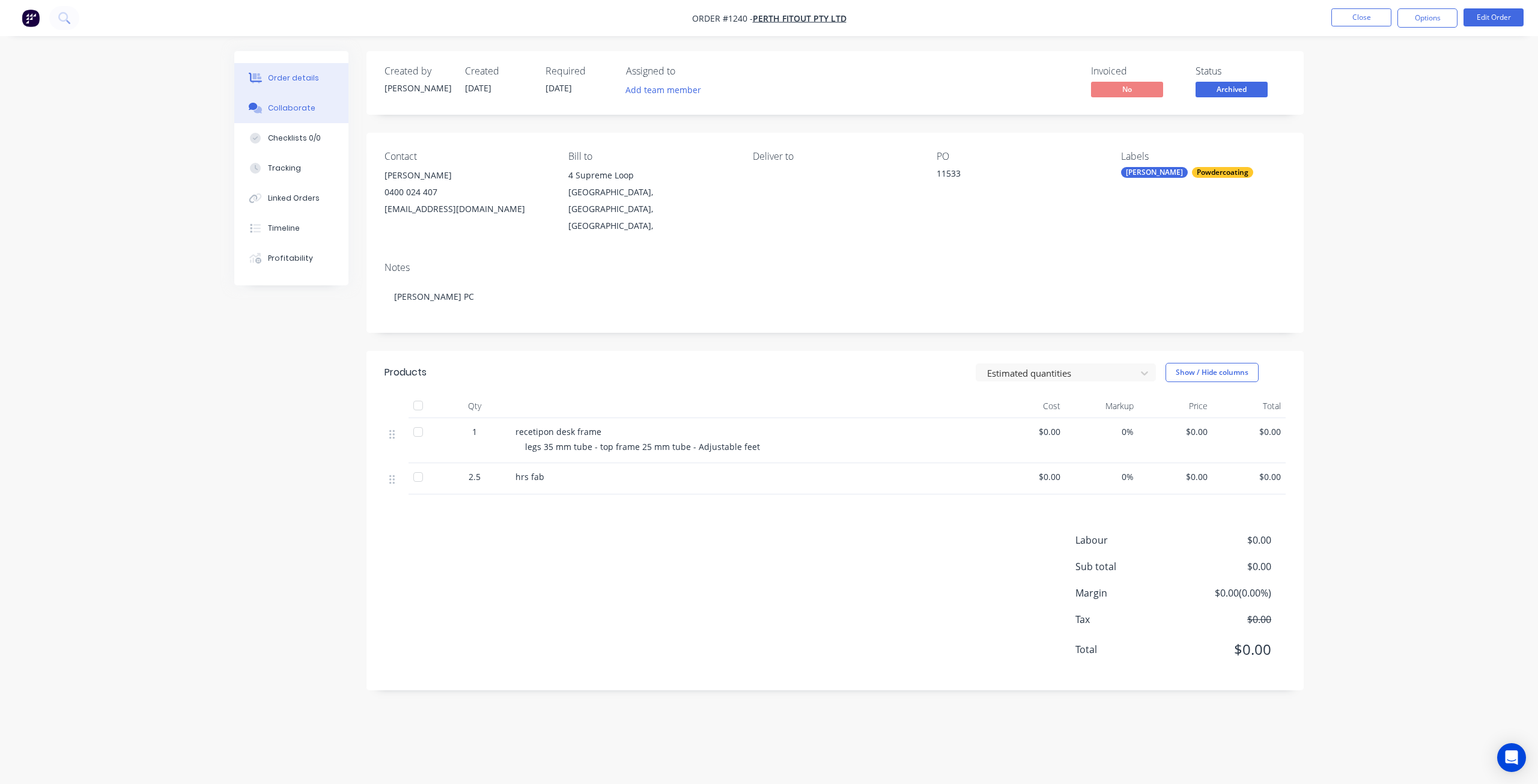
click at [297, 108] on div "Collaborate" at bounding box center [292, 108] width 47 height 11
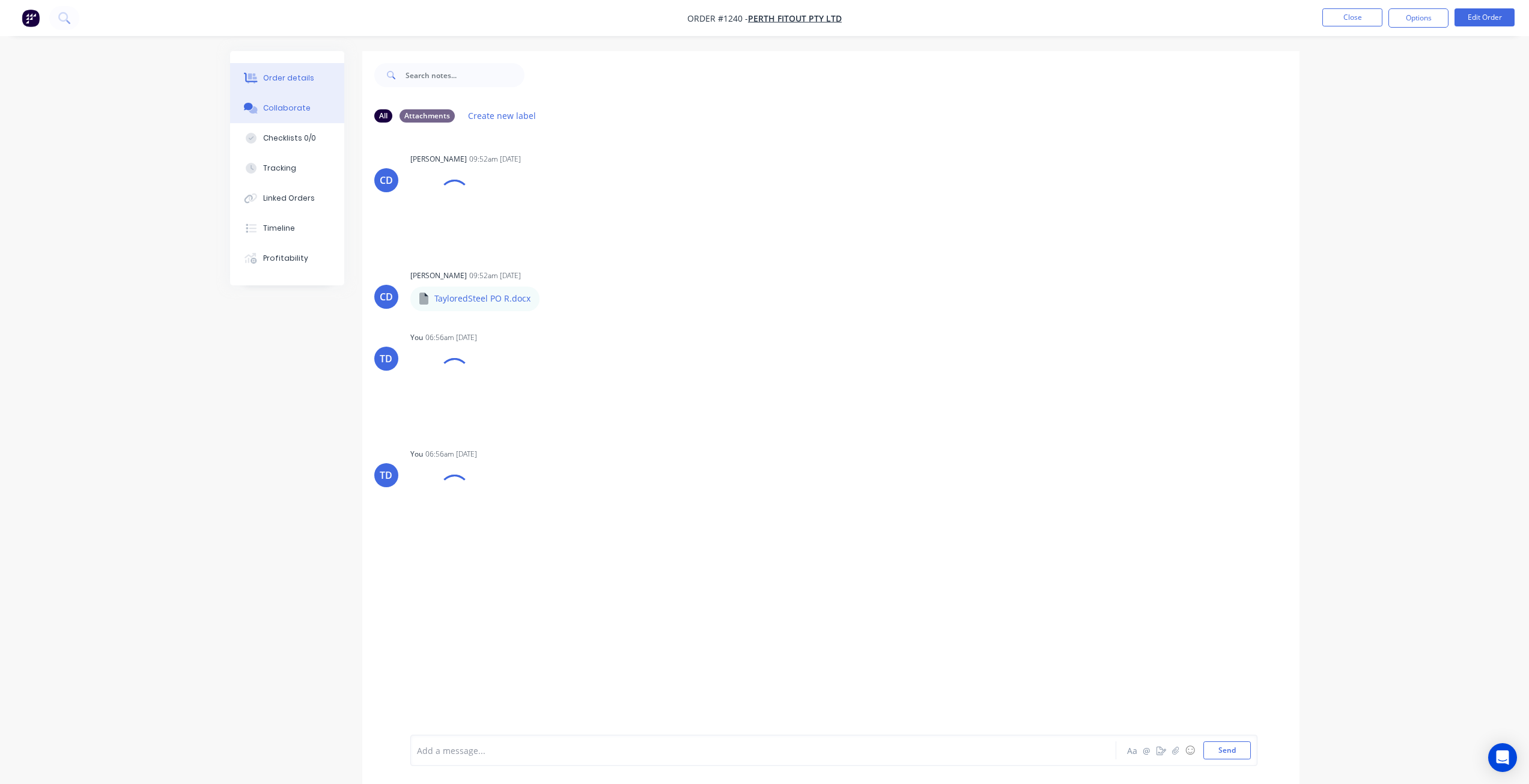
click at [296, 75] on div "Order details" at bounding box center [289, 78] width 51 height 11
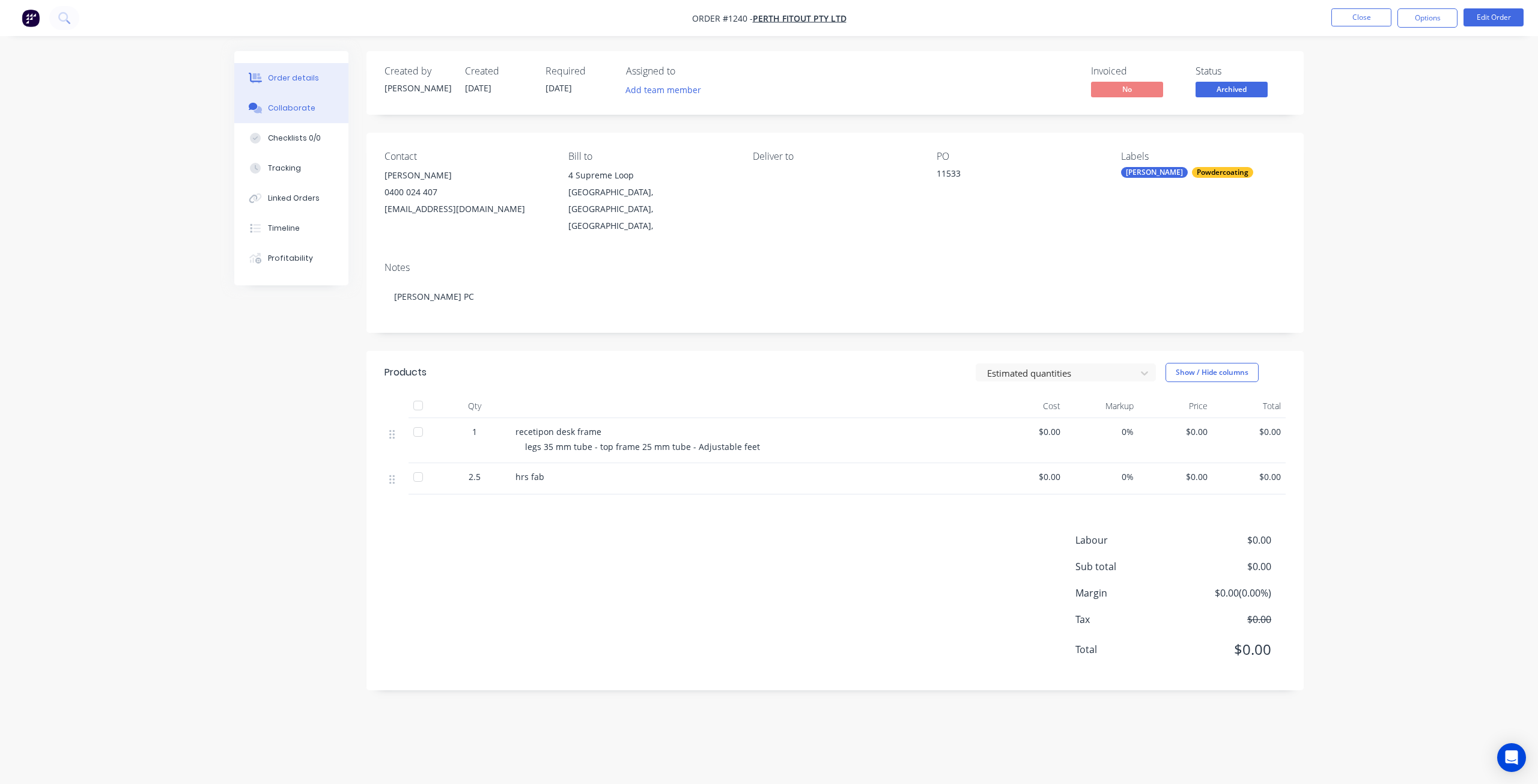
click at [269, 108] on div "Collaborate" at bounding box center [292, 108] width 47 height 11
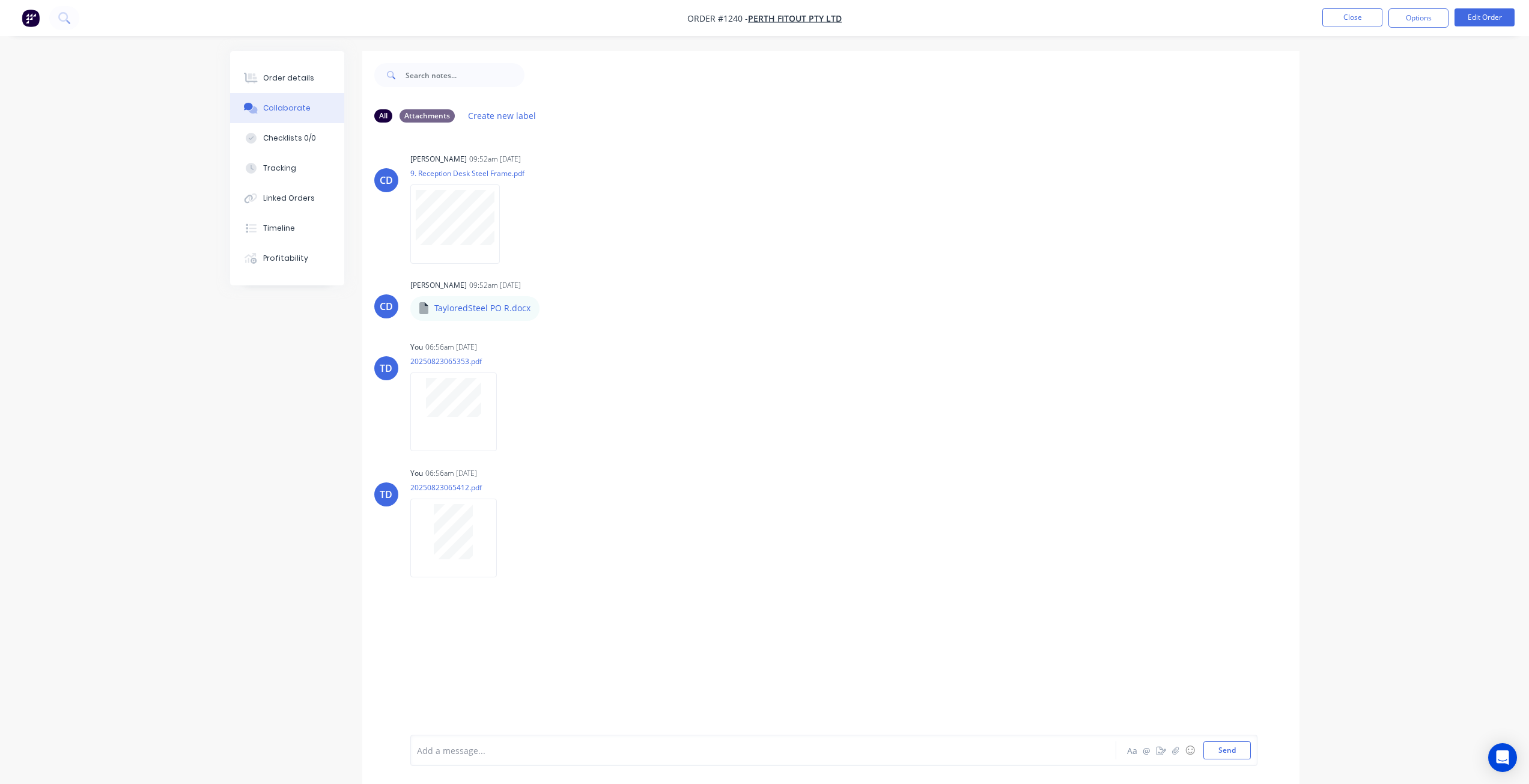
click at [0, 184] on html "Order #1240 - [GEOGRAPHIC_DATA] Fitout PTY LTD Close Options Edit Order Order d…" at bounding box center [764, 401] width 1529 height 802
click at [506, 538] on icon "button" at bounding box center [506, 537] width 3 height 11
click at [553, 573] on button "Download" at bounding box center [585, 570] width 135 height 27
